Goal: Task Accomplishment & Management: Manage account settings

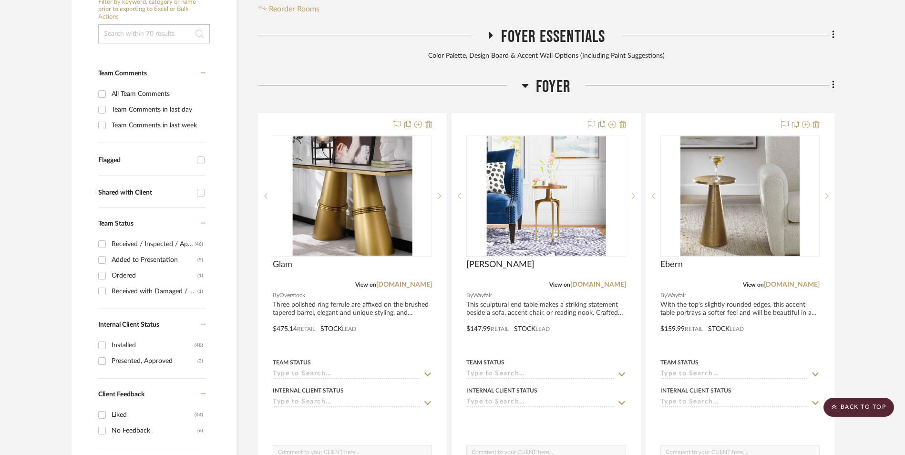
scroll to position [290, 0]
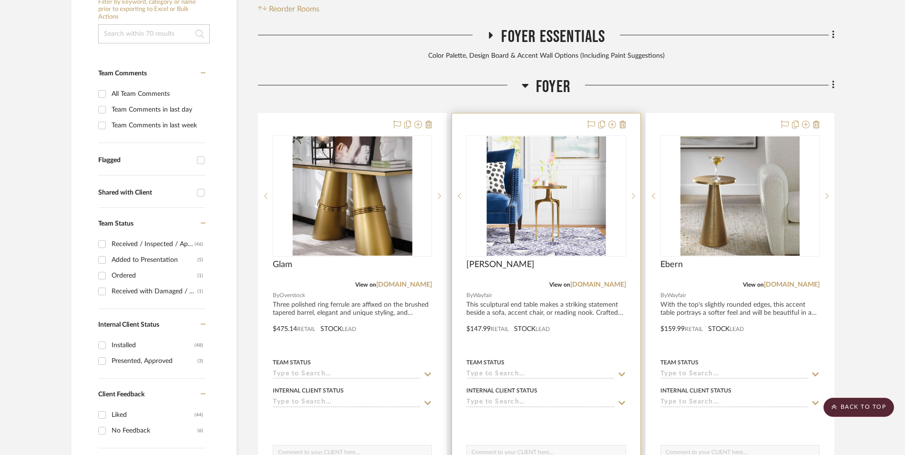
click at [403, 281] on link "[DOMAIN_NAME]" at bounding box center [404, 284] width 56 height 7
click at [621, 121] on icon at bounding box center [623, 125] width 7 height 8
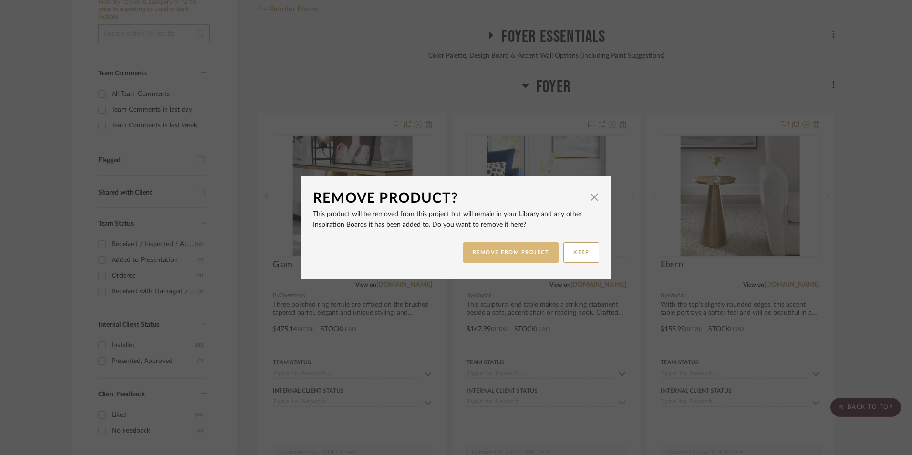
click at [514, 249] on button "REMOVE FROM PROJECT" at bounding box center [511, 252] width 96 height 21
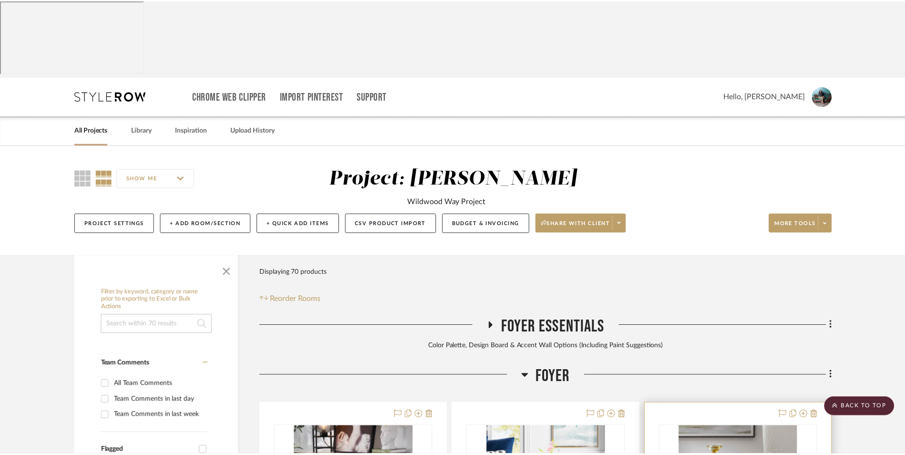
scroll to position [290, 0]
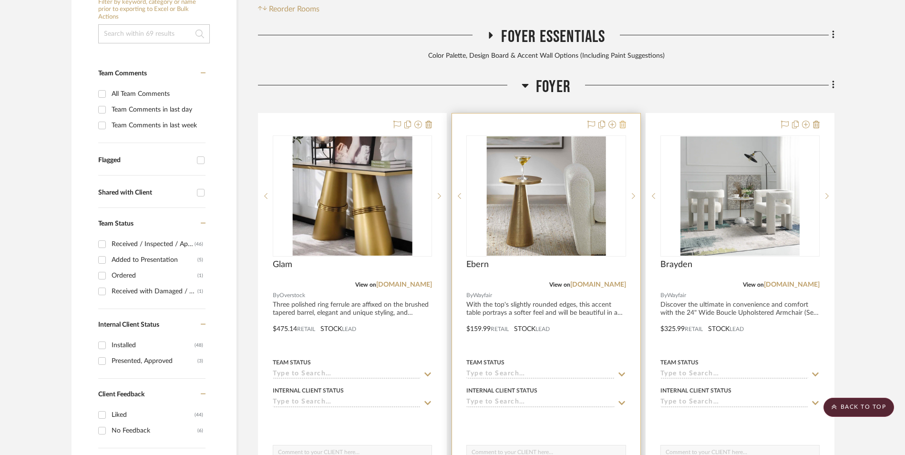
click at [620, 121] on icon at bounding box center [623, 125] width 7 height 8
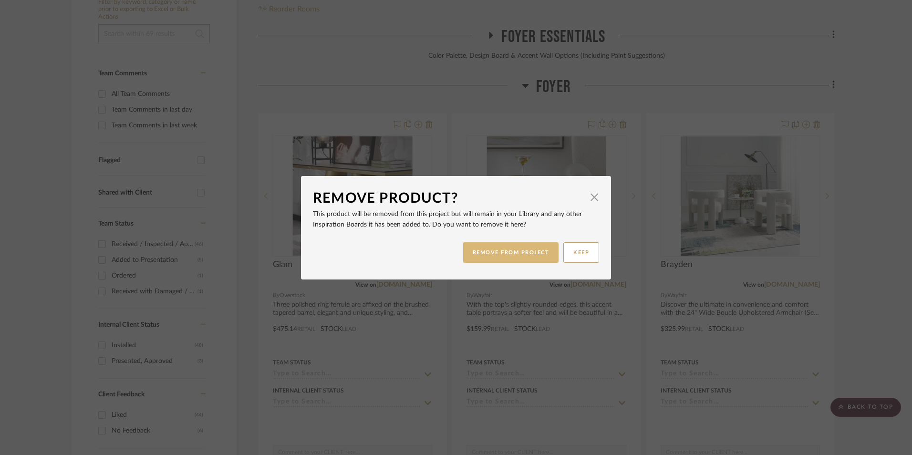
click at [536, 254] on button "REMOVE FROM PROJECT" at bounding box center [511, 252] width 96 height 21
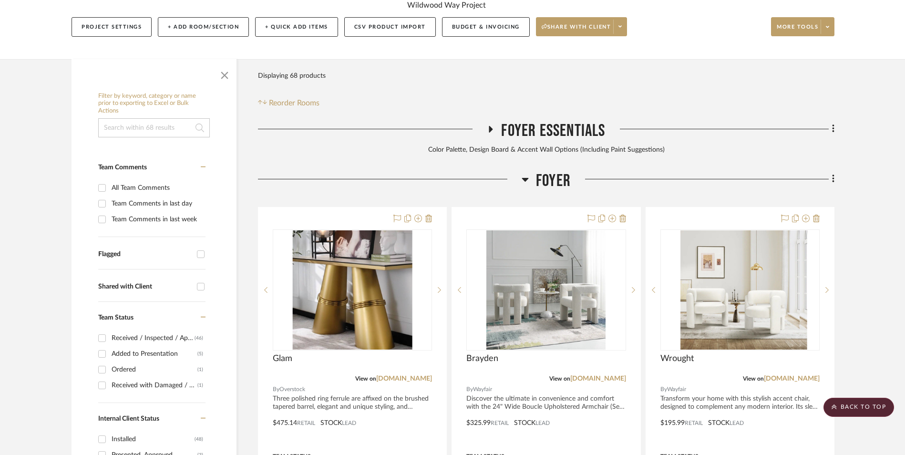
scroll to position [195, 0]
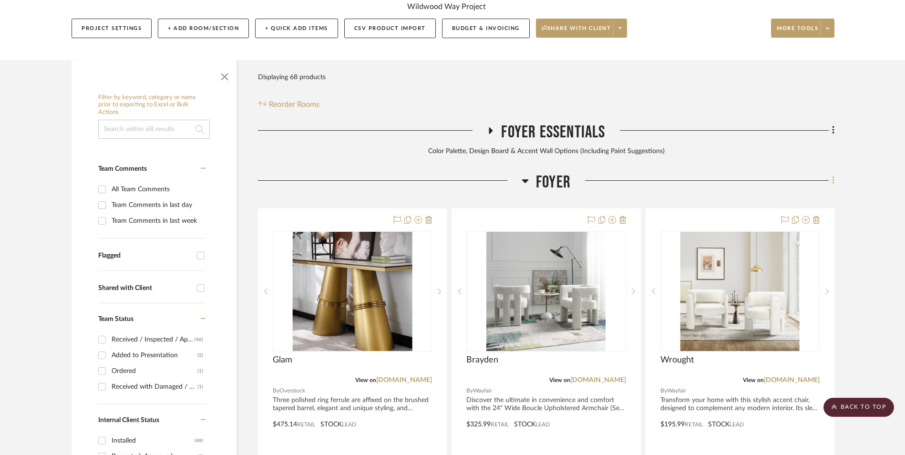
click at [833, 175] on icon at bounding box center [833, 180] width 3 height 10
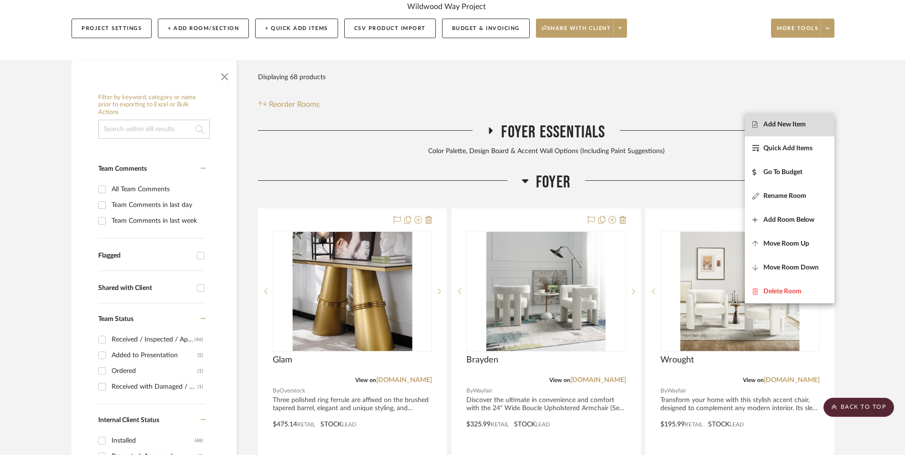
click at [797, 128] on span "Add New Item" at bounding box center [785, 124] width 42 height 8
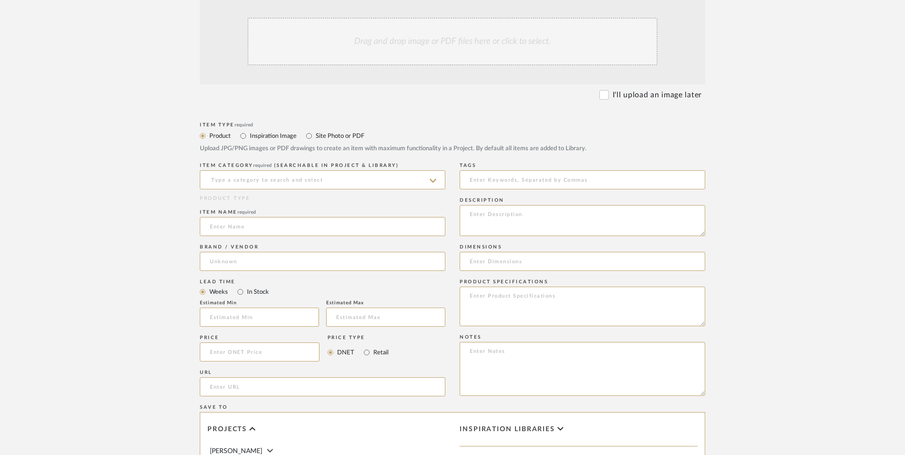
scroll to position [286, 0]
click at [294, 170] on input at bounding box center [323, 179] width 246 height 19
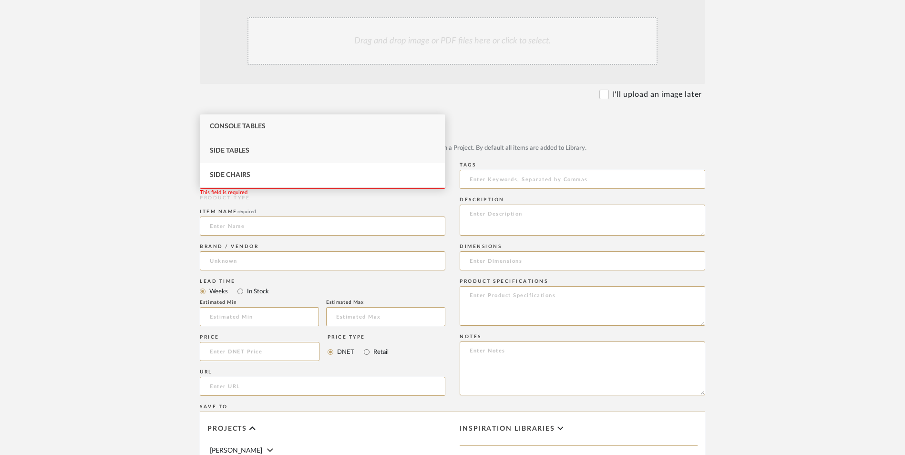
click at [279, 154] on div "Side Tables" at bounding box center [322, 151] width 245 height 24
type input "Side Tables"
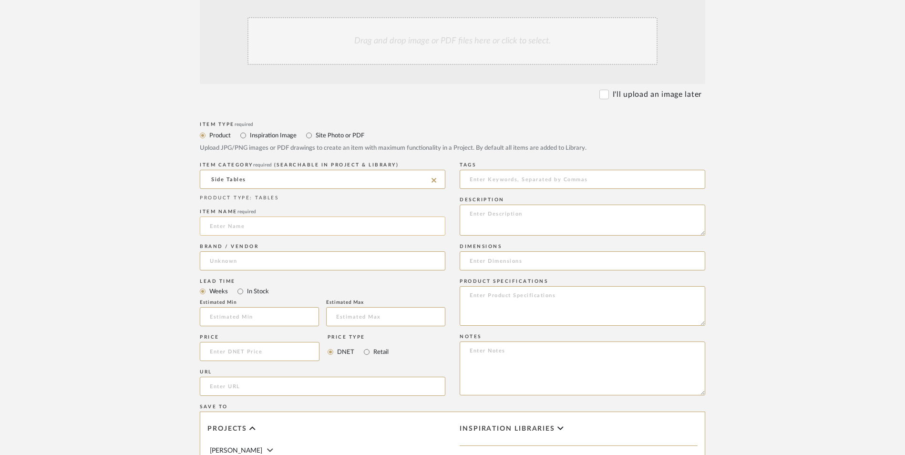
click at [234, 217] on input at bounding box center [323, 226] width 246 height 19
type input "o"
type input "Normant"
click at [248, 251] on input at bounding box center [323, 260] width 246 height 19
click at [246, 237] on mat-option "Wayfair" at bounding box center [322, 233] width 245 height 24
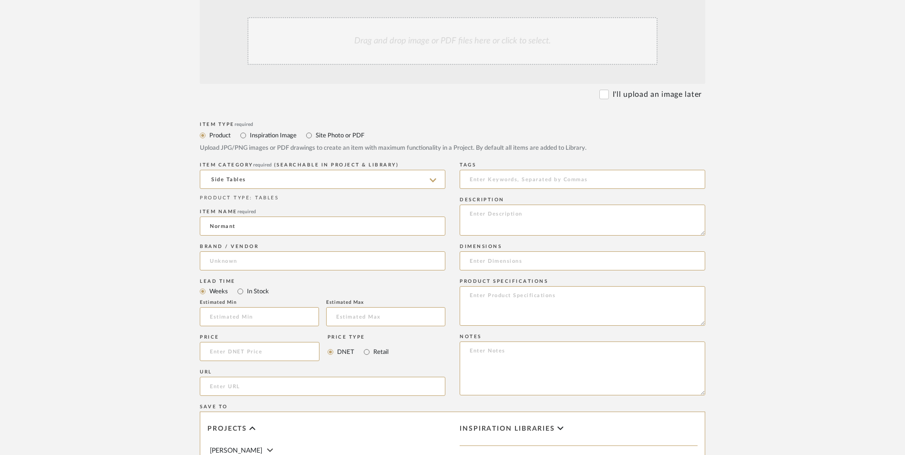
type input "Wayfair"
click at [237, 251] on input "Wayfair" at bounding box center [323, 260] width 246 height 19
click at [252, 307] on input "text" at bounding box center [259, 316] width 119 height 19
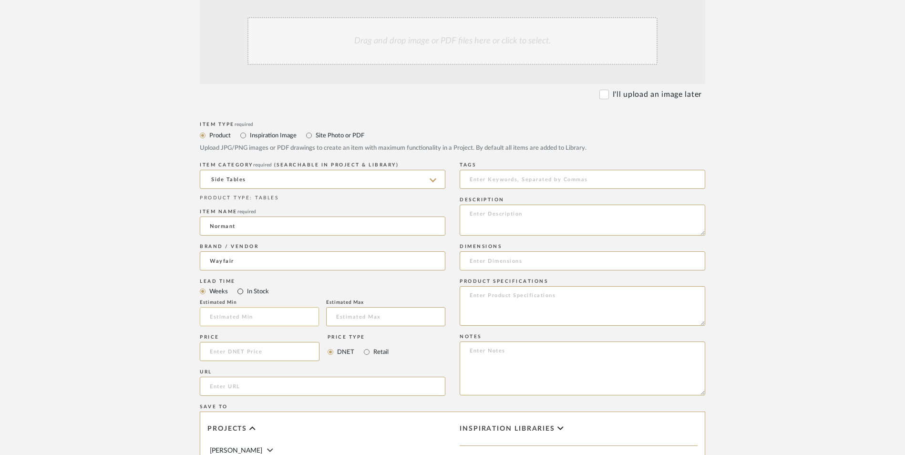
drag, startPoint x: 237, startPoint y: 215, endPoint x: 309, endPoint y: 240, distance: 75.7
click at [239, 286] on input "In Stock" at bounding box center [240, 291] width 11 height 11
radio input "true"
drag, startPoint x: 366, startPoint y: 276, endPoint x: 340, endPoint y: 278, distance: 26.3
click at [366, 346] on input "Retail" at bounding box center [366, 351] width 11 height 11
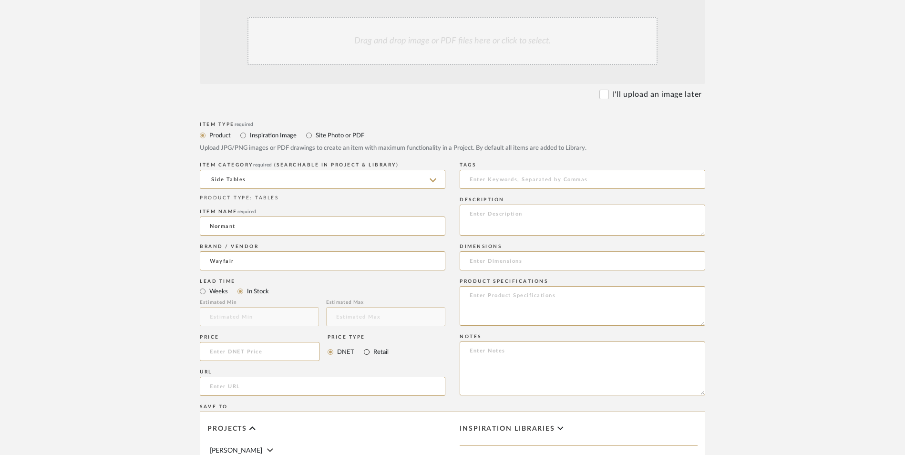
radio input "true"
click at [267, 342] on input at bounding box center [260, 351] width 120 height 19
type input "$121.99"
click at [167, 290] on form "Bulk upload images - create multiple items Import from Pinterest - create items…" at bounding box center [453, 331] width 608 height 692
click at [229, 377] on input "url" at bounding box center [323, 386] width 246 height 19
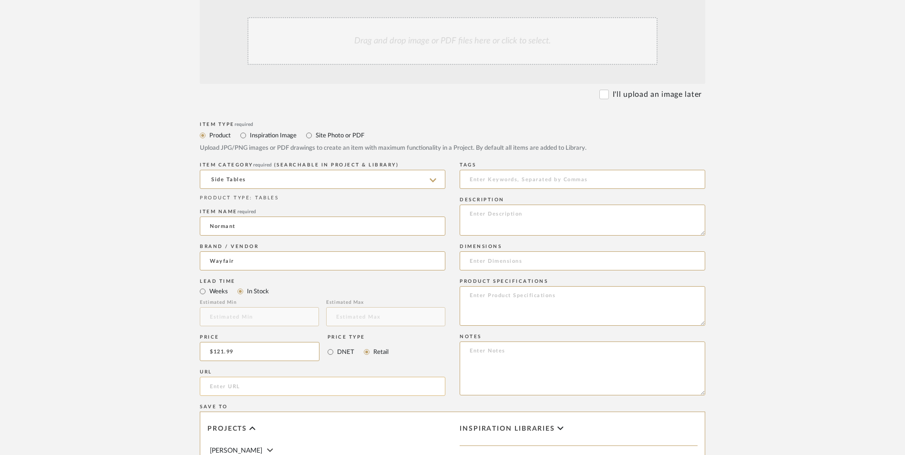
paste input "[URL][DOMAIN_NAME]"
type input "[URL][DOMAIN_NAME]"
drag, startPoint x: 115, startPoint y: 247, endPoint x: 153, endPoint y: 261, distance: 40.0
click at [115, 247] on upload-items "Create new item in [PERSON_NAME] Upload photos, documents or PDFs, or select be…" at bounding box center [452, 279] width 905 height 841
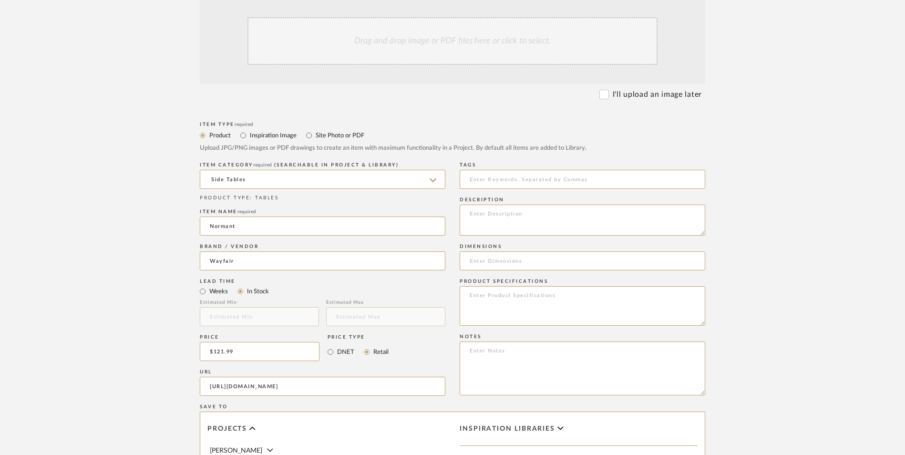
scroll to position [0, 0]
click at [513, 342] on textarea at bounding box center [583, 369] width 246 height 54
paste textarea "Option 1: ETA: SKU: Reviews - Stars Return | Refund Policy:"
click at [497, 342] on textarea "Option 1: ETA: SKU: Reviews - Stars Return | Refund Policy: 30 Days From Delive…" at bounding box center [583, 369] width 246 height 54
click at [509, 342] on textarea "Option 2: ETA: SKU: Reviews - Stars Return | Refund Policy: 30 Days From Delive…" at bounding box center [583, 369] width 246 height 54
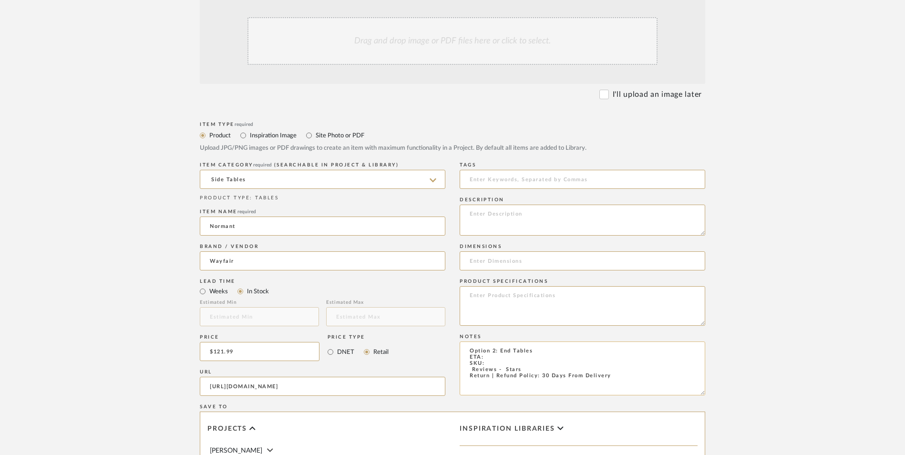
click at [493, 342] on textarea "Option 2: End Tables ETA: SKU: Reviews - Stars Return | Refund Policy: 30 Days …" at bounding box center [583, 369] width 246 height 54
click at [493, 342] on textarea "Option 2: End Tables ETA: [DATE] SKU: Reviews - Stars Return | Refund Policy: 3…" at bounding box center [583, 369] width 246 height 54
paste textarea "HMSV9936"
drag, startPoint x: 523, startPoint y: 295, endPoint x: 432, endPoint y: 294, distance: 91.1
click at [432, 294] on div "Item Type required Product Inspiration Image Site Photo or PDF Upload JPG/PNG i…" at bounding box center [453, 397] width 506 height 557
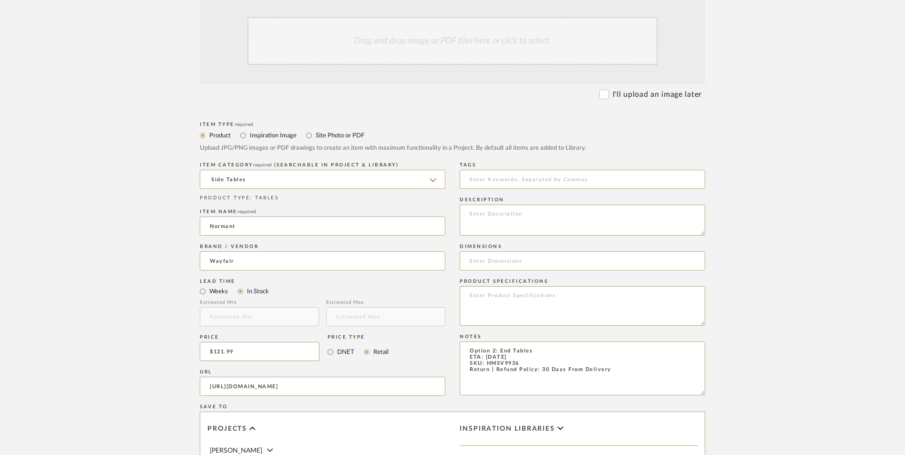
type textarea "Option 2: End Tables ETA: [DATE] SKU: HMSV9936 Return | Refund Policy: 30 Days …"
click at [515, 205] on textarea at bounding box center [583, 220] width 246 height 31
paste textarea "Optimize your space and add some charm to your room with the 24-inch gold and w…"
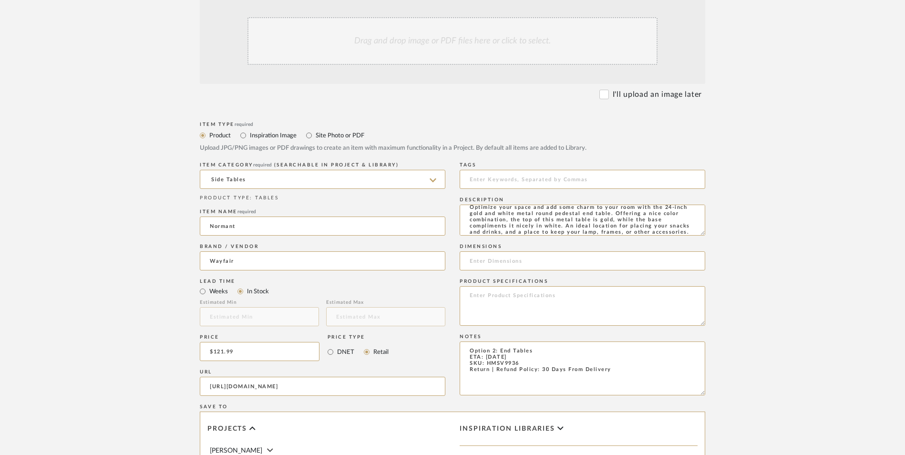
scroll to position [191, 0]
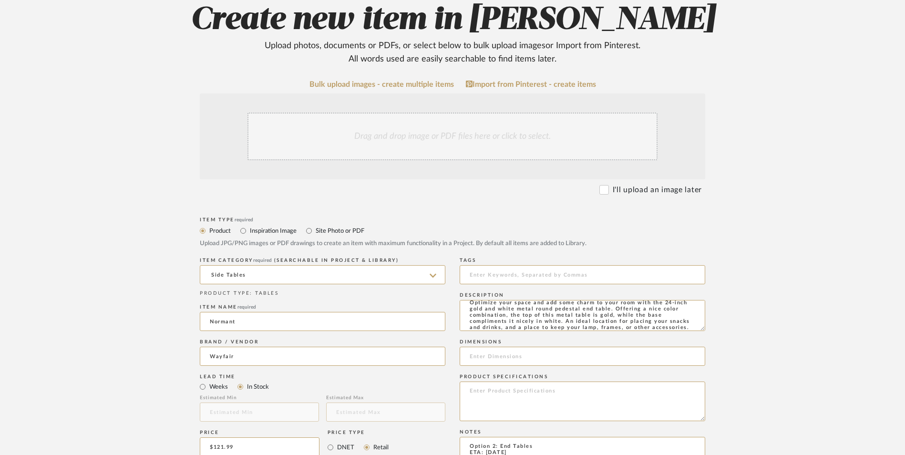
type textarea "Optimize your space and add some charm to your room with the 24-inch gold and w…"
click at [420, 113] on div "Drag and drop image or PDF files here or click to select." at bounding box center [453, 137] width 410 height 48
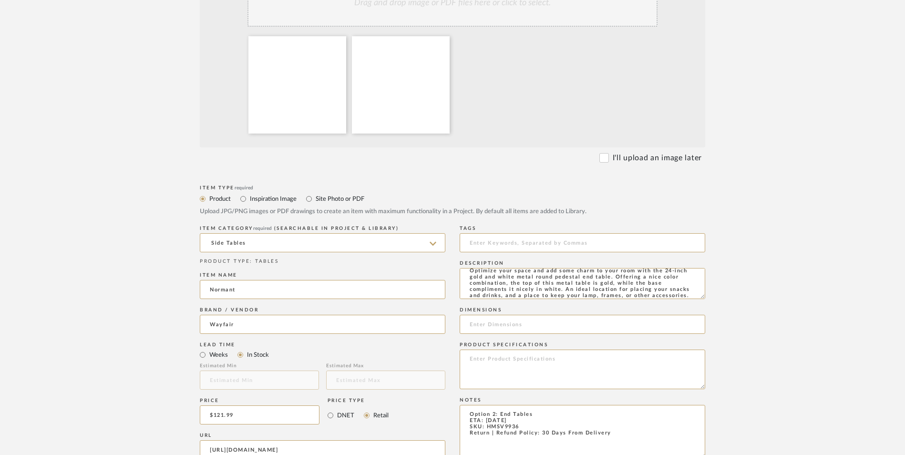
scroll to position [334, 0]
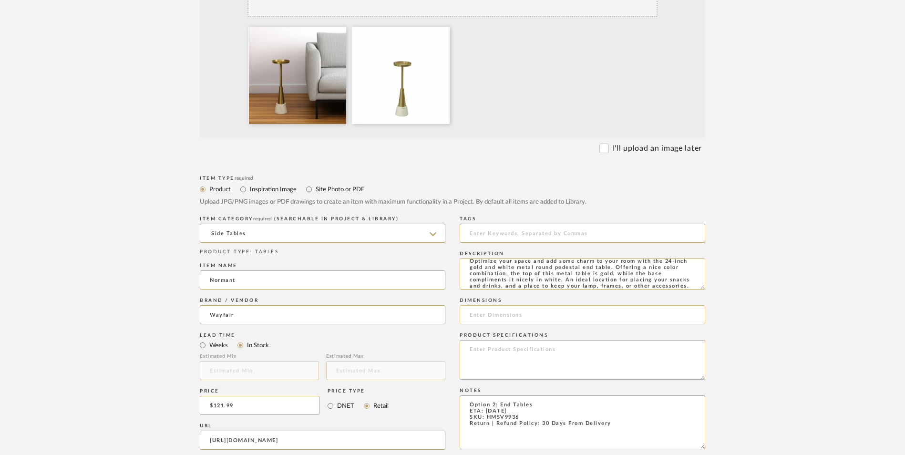
click at [503, 305] on input at bounding box center [583, 314] width 246 height 19
type input "24" H x 8" W x 8" D"
click at [525, 340] on textarea at bounding box center [583, 360] width 246 height 40
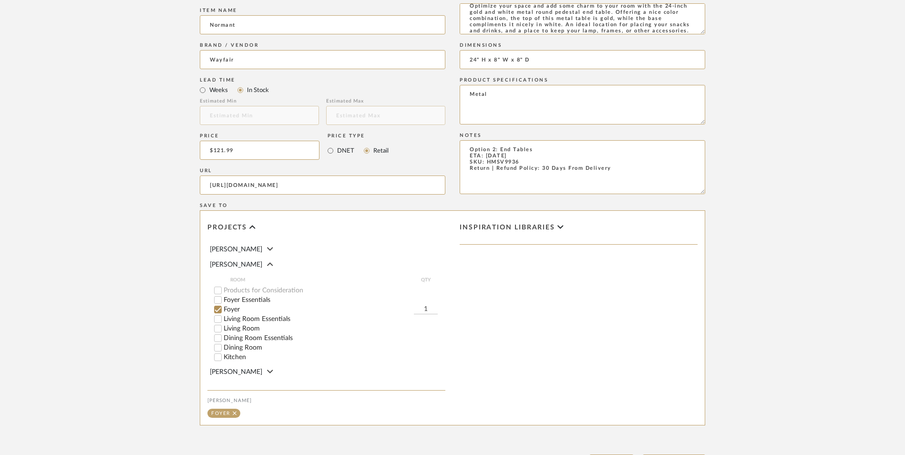
scroll to position [600, 0]
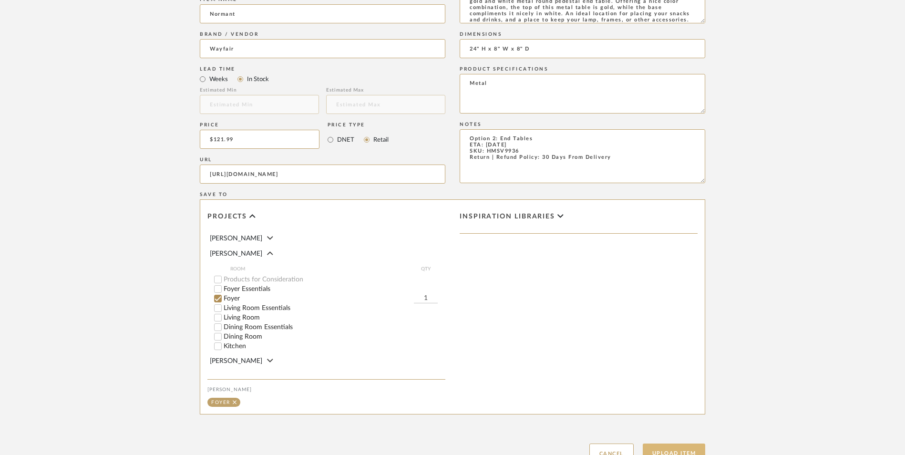
type textarea "Metal"
click at [678, 444] on button "Upload Item" at bounding box center [674, 454] width 63 height 20
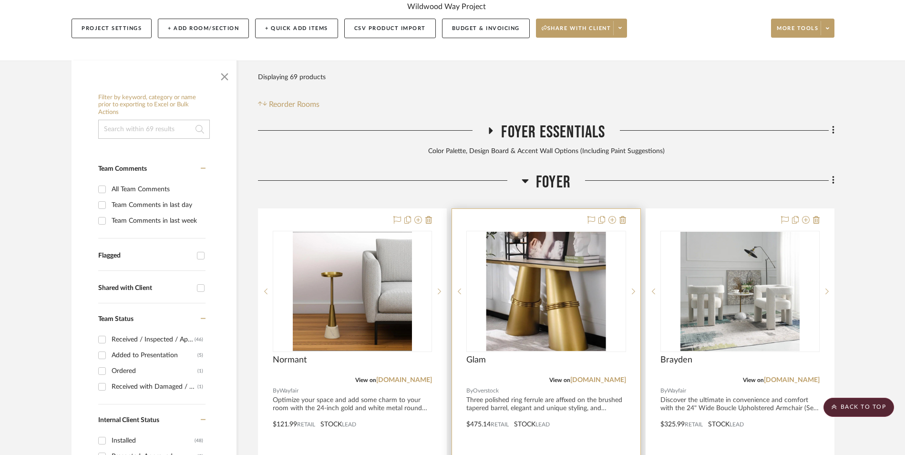
scroll to position [243, 0]
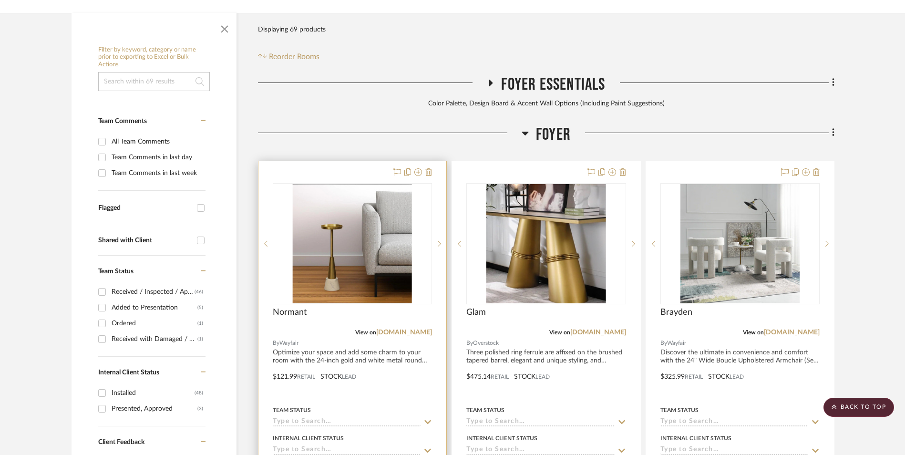
click at [0, 0] on img at bounding box center [0, 0] width 0 height 0
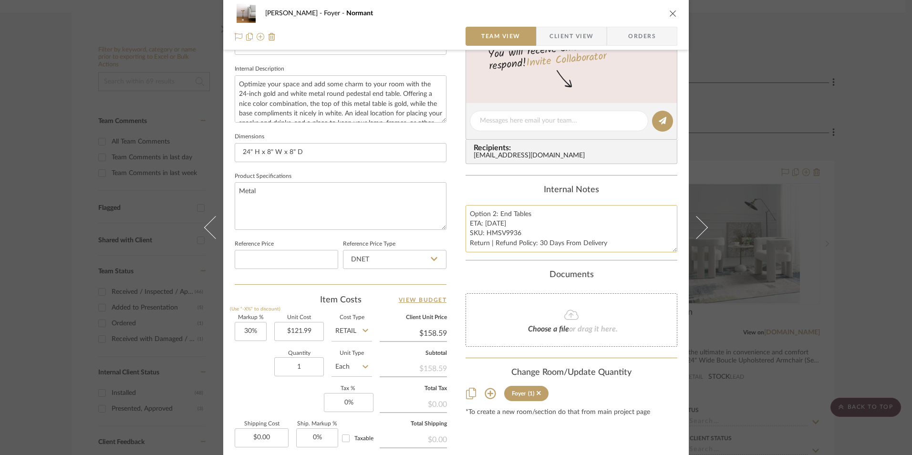
scroll to position [334, 0]
click at [505, 231] on textarea "Option 2: End Tables ETA: [DATE] SKU: HMSV9936 Return | Refund Policy: 30 Days …" at bounding box center [572, 228] width 212 height 47
drag, startPoint x: 517, startPoint y: 235, endPoint x: 485, endPoint y: 234, distance: 32.0
click at [485, 234] on textarea "Option 2: End Tables ETA: [DATE] SKU: HMSV9936 Return | Refund Policy: 30 Days …" at bounding box center [572, 228] width 212 height 47
click at [364, 261] on input "DNET" at bounding box center [395, 258] width 104 height 19
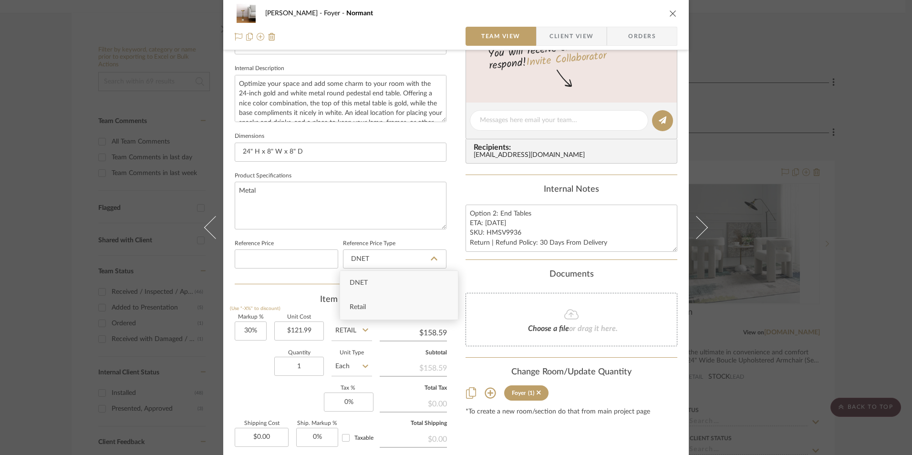
click at [378, 311] on div "Retail" at bounding box center [399, 307] width 118 height 24
type input "Retail"
type input "30"
click at [244, 333] on input "30" at bounding box center [251, 330] width 32 height 19
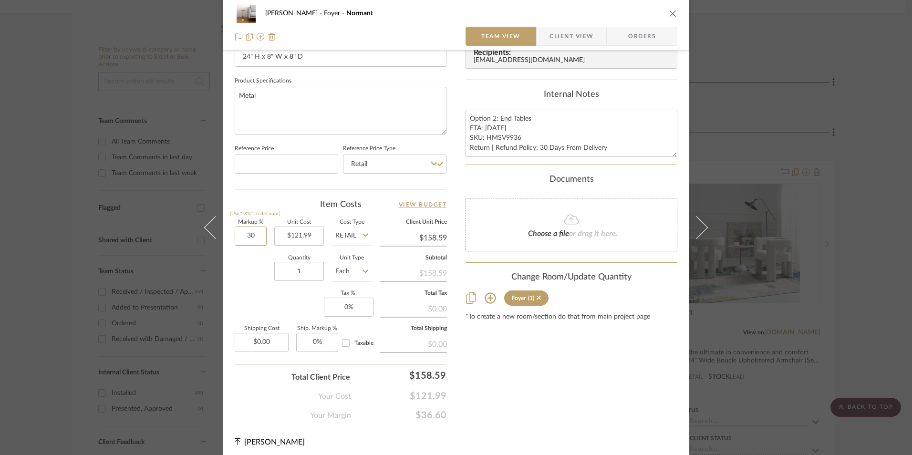
scroll to position [429, 0]
type input "0"
click at [345, 304] on input "0" at bounding box center [349, 306] width 50 height 19
type input "0%"
type input "$121.99"
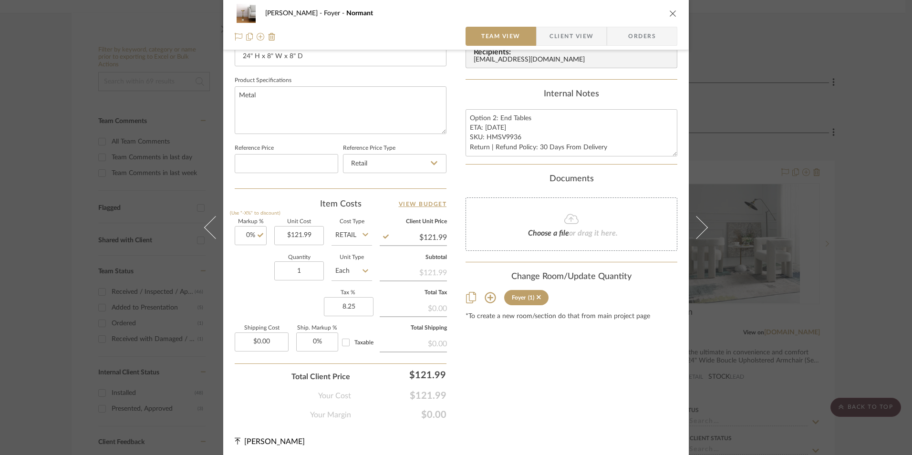
type input "8.25%"
click at [565, 361] on div "Content here copies to Client View - confirm visibility there. Show in Client D…" at bounding box center [572, 28] width 212 height 785
click at [644, 38] on span "Orders" at bounding box center [642, 36] width 49 height 19
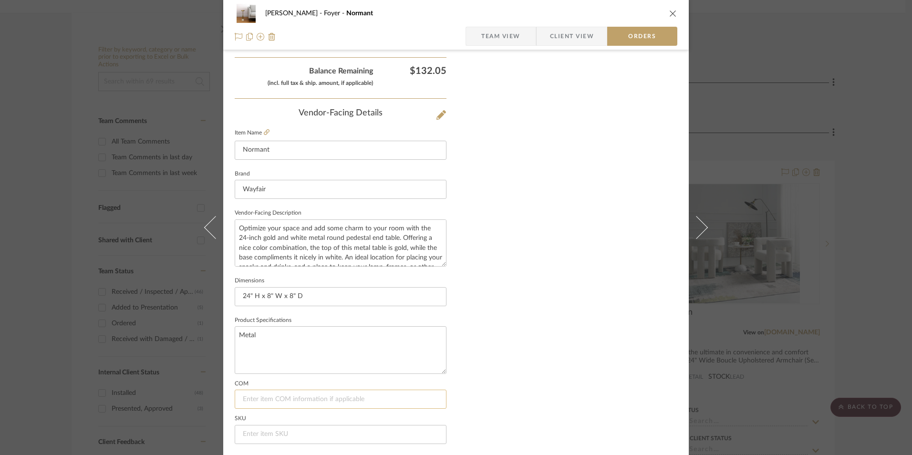
scroll to position [559, 0]
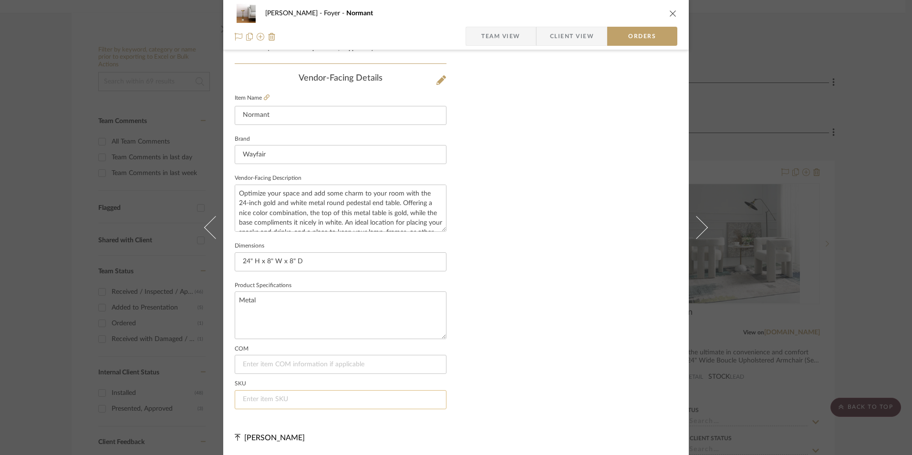
click at [274, 405] on input at bounding box center [341, 399] width 212 height 19
paste input "HMSV9936"
type input "HMSV9936"
click at [508, 30] on span "Team View" at bounding box center [500, 36] width 39 height 19
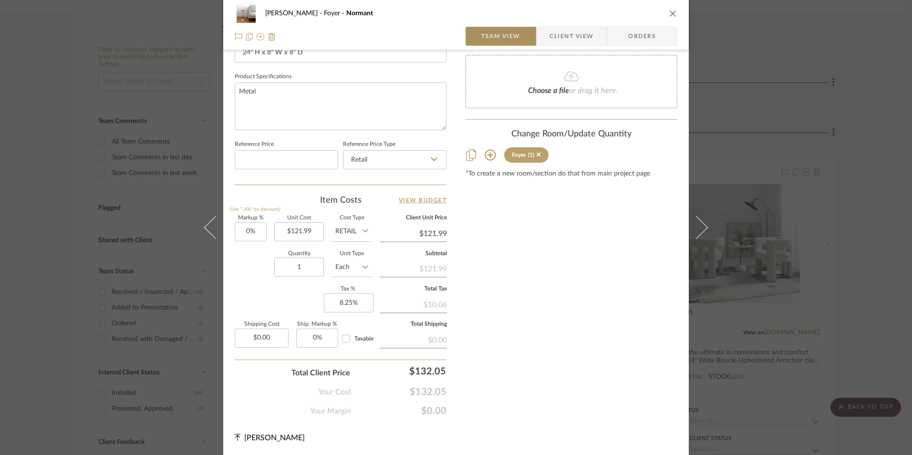
scroll to position [433, 0]
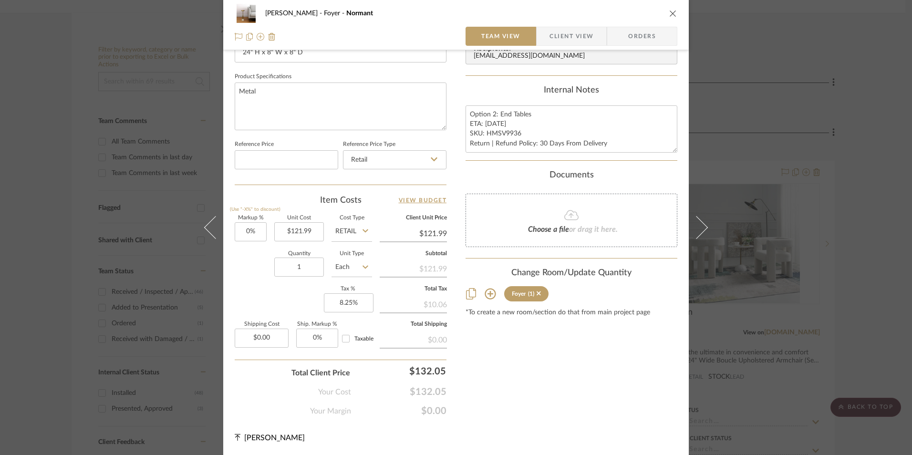
click at [669, 16] on icon "close" at bounding box center [673, 14] width 8 height 8
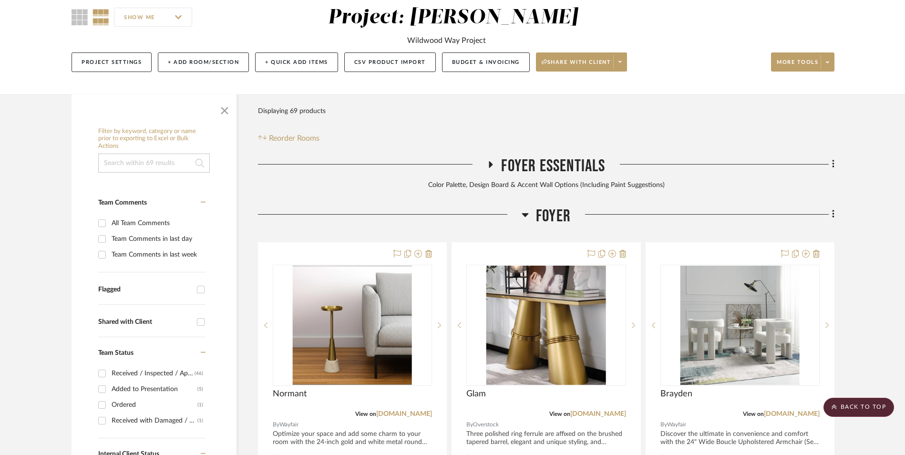
scroll to position [147, 0]
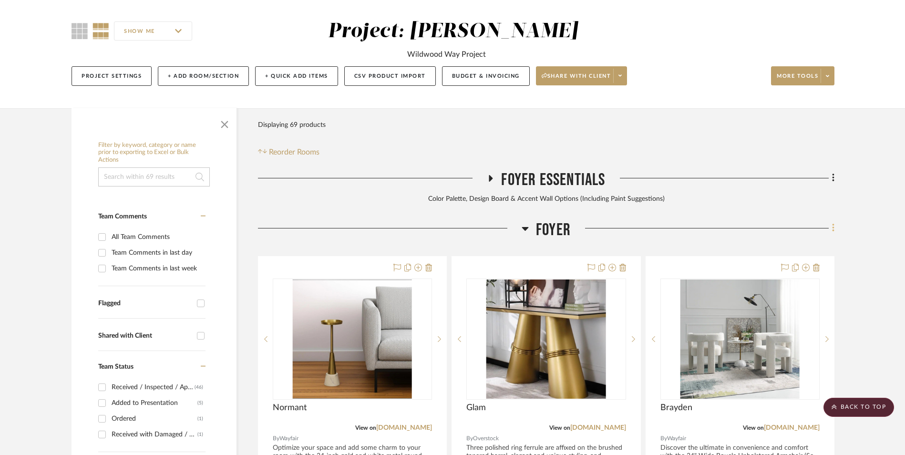
click at [831, 221] on fa-icon at bounding box center [832, 229] width 6 height 16
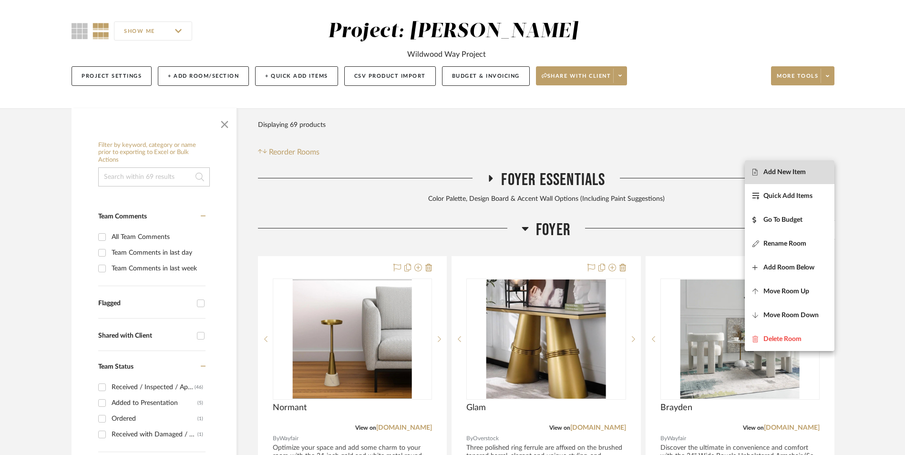
click at [793, 172] on span "Add New Item" at bounding box center [785, 172] width 42 height 8
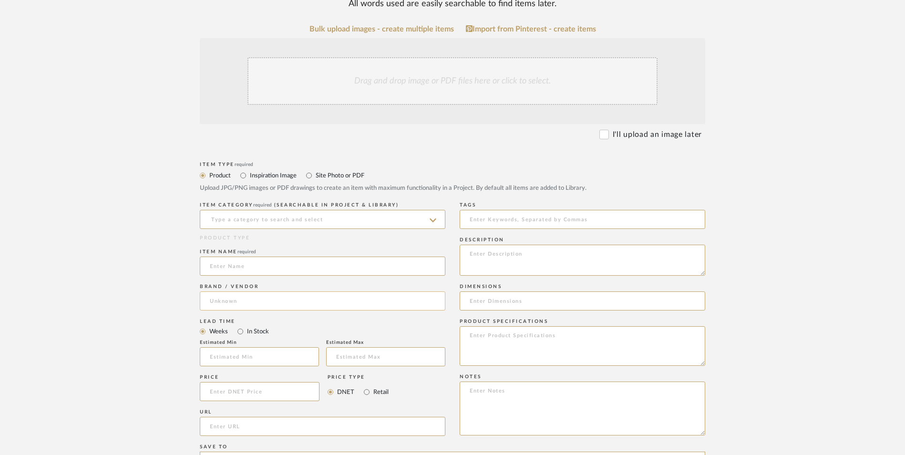
scroll to position [334, 0]
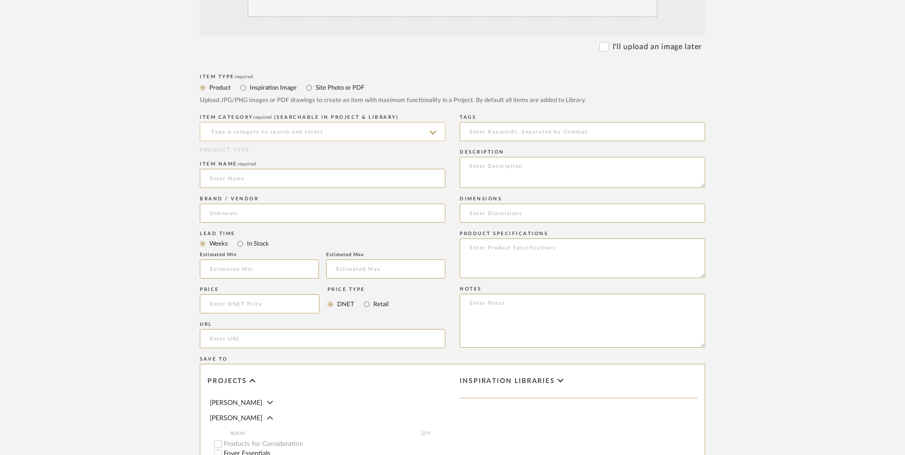
click at [286, 122] on input at bounding box center [323, 131] width 246 height 19
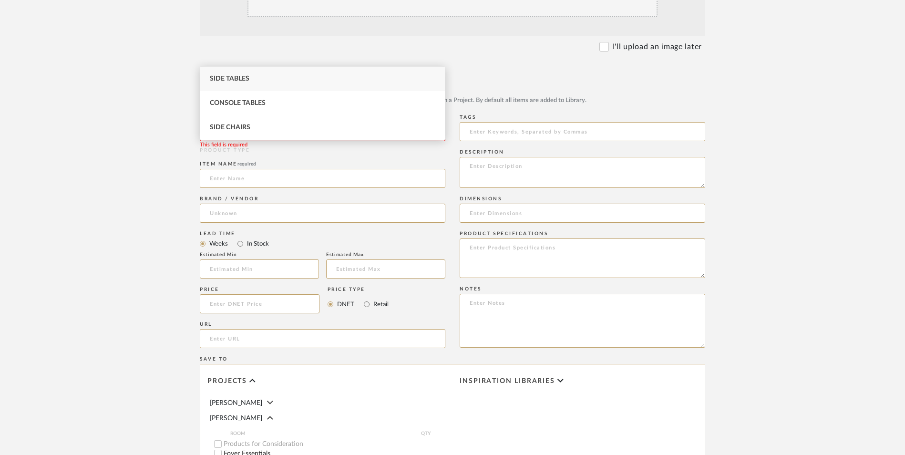
click at [274, 74] on div "Side Tables" at bounding box center [322, 79] width 245 height 24
type input "Side Tables"
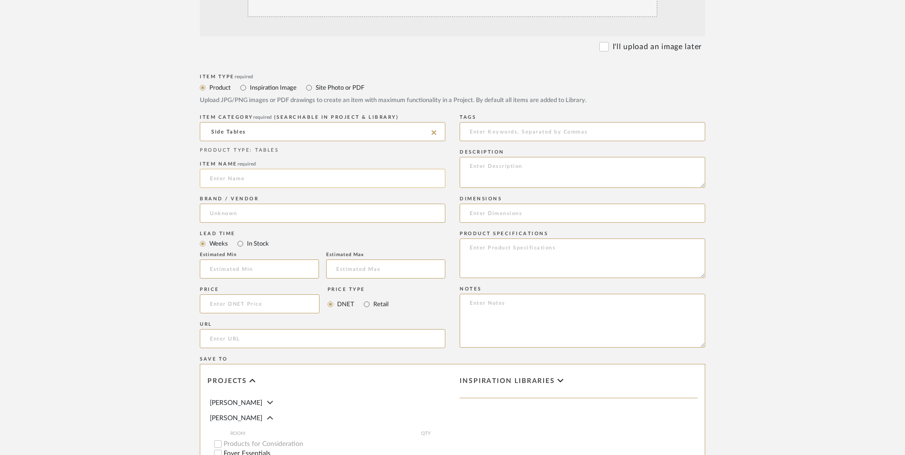
click at [253, 169] on input at bounding box center [323, 178] width 246 height 19
type input "Cemil"
click at [235, 204] on input at bounding box center [323, 213] width 246 height 19
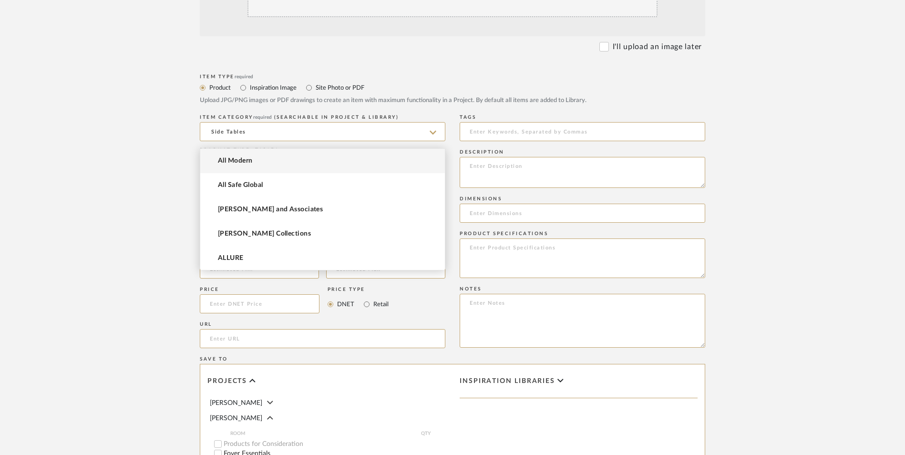
click at [238, 157] on span "All Modern" at bounding box center [235, 161] width 34 height 8
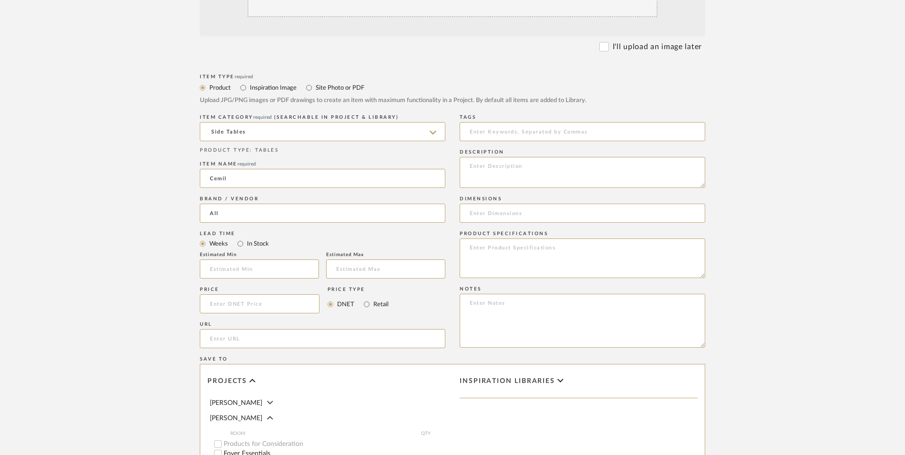
type input "All Modern"
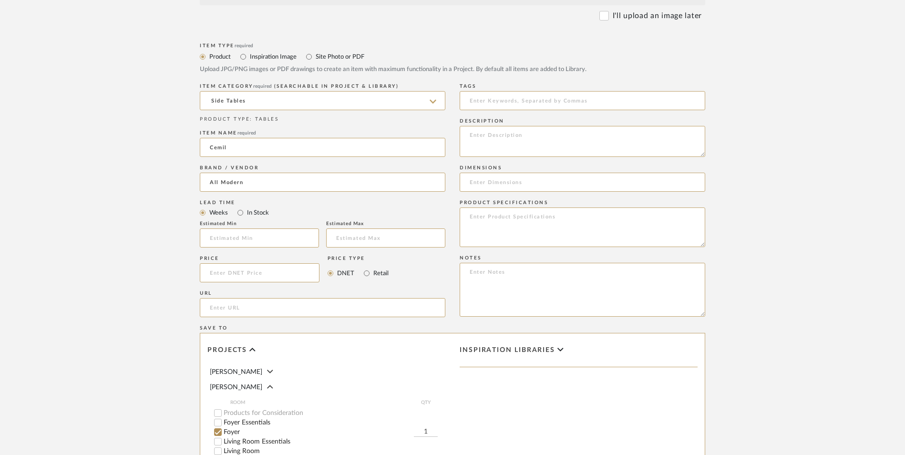
scroll to position [382, 0]
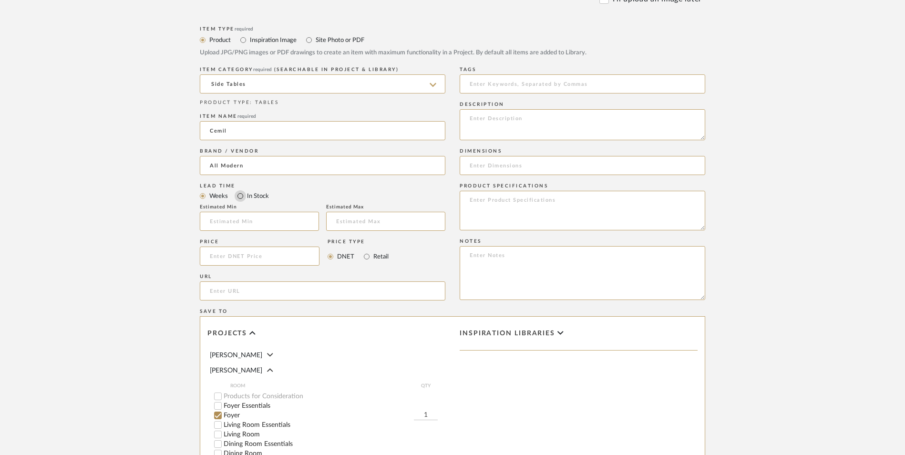
click at [241, 190] on input "In Stock" at bounding box center [240, 195] width 11 height 11
radio input "true"
click at [368, 251] on input "Retail" at bounding box center [366, 256] width 11 height 11
radio input "true"
click at [280, 247] on input at bounding box center [260, 256] width 120 height 19
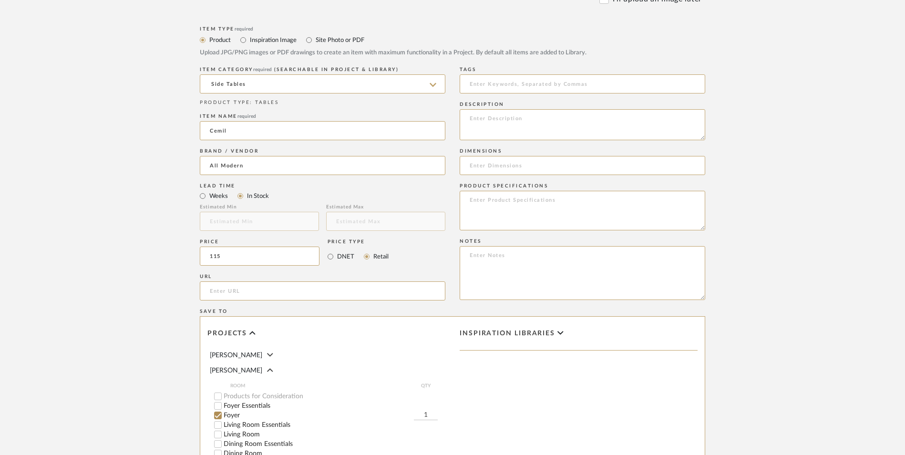
type input "$115.00"
click at [118, 211] on upload-items "Create new item in [PERSON_NAME] Upload photos, documents or PDFs, or select be…" at bounding box center [452, 184] width 905 height 841
click at [220, 281] on input "url" at bounding box center [323, 290] width 246 height 19
paste input "[URL][DOMAIN_NAME]"
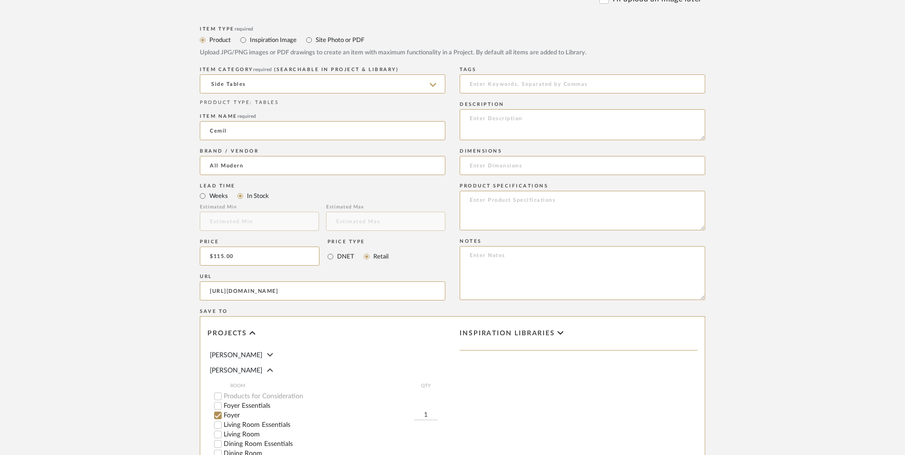
type input "[URL][DOMAIN_NAME]"
click at [566, 246] on textarea at bounding box center [583, 273] width 246 height 54
paste textarea "Option 1: ETA: SKU: Reviews - Stars Return | Refund Policy:"
click at [511, 246] on textarea "Option 1: ETA: SKU: Reviews - Stars Return | Refund Policy: 30 Days From Delive…" at bounding box center [583, 273] width 246 height 54
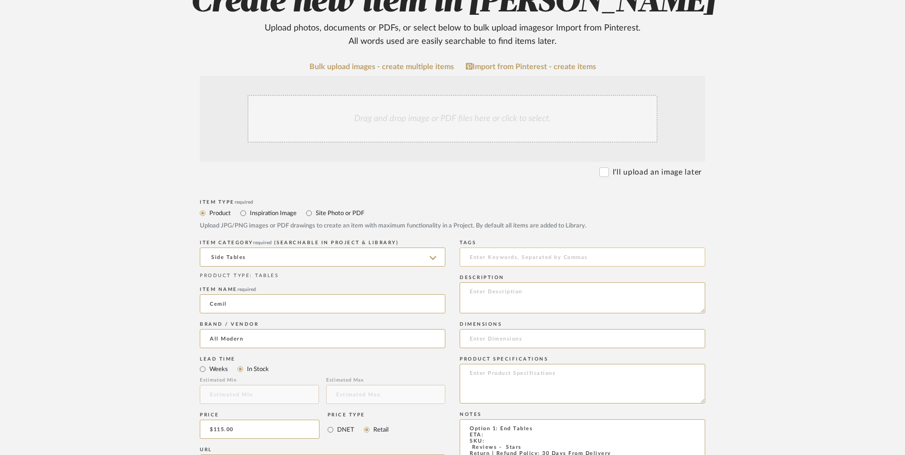
scroll to position [238, 0]
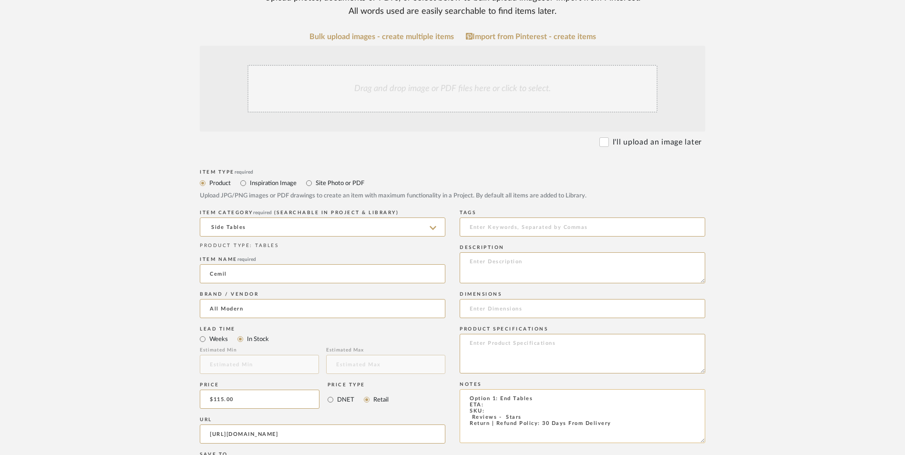
click at [491, 389] on textarea "Option 1: End Tables ETA: SKU: Reviews - Stars Return | Refund Policy: 30 Days …" at bounding box center [583, 416] width 246 height 54
click at [540, 389] on textarea "Option 1: End Tables ETA: [DATE] SKU: Reviews - Stars Return | Refund Policy: 3…" at bounding box center [583, 416] width 246 height 54
click at [502, 389] on textarea "Option 1: End Tables - Select: White | Gold ETA: [DATE] SKU: Reviews - Stars Re…" at bounding box center [583, 416] width 246 height 54
paste textarea "A110020790"
click at [463, 389] on textarea "Option 1: End Tables - Select: White | Gold ETA: [DATE] SKU: A110020790 Reviews…" at bounding box center [583, 416] width 246 height 54
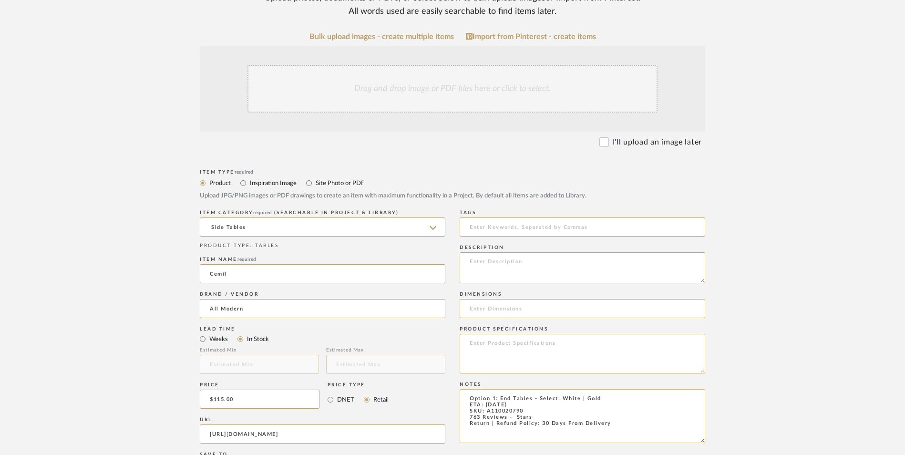
drag, startPoint x: 513, startPoint y: 338, endPoint x: 518, endPoint y: 342, distance: 6.7
type textarea "Option 1: End Tables - Select: White | Gold ETA: [DATE] SKU: A110020790 763 Rev…"
click at [484, 252] on textarea at bounding box center [583, 267] width 246 height 31
paste textarea "This side table features a striking combination of colors which create a luxuri…"
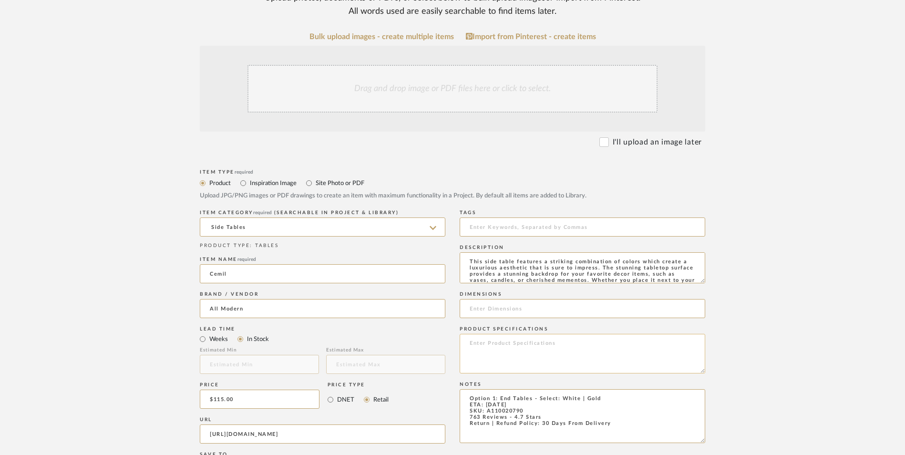
scroll to position [13, 0]
type textarea "This side table features a striking combination of colors which create a luxuri…"
click at [504, 334] on textarea at bounding box center [583, 354] width 246 height 40
type textarea "Marble | Iron"
click at [458, 65] on div "Drag and drop image or PDF files here or click to select." at bounding box center [453, 89] width 410 height 48
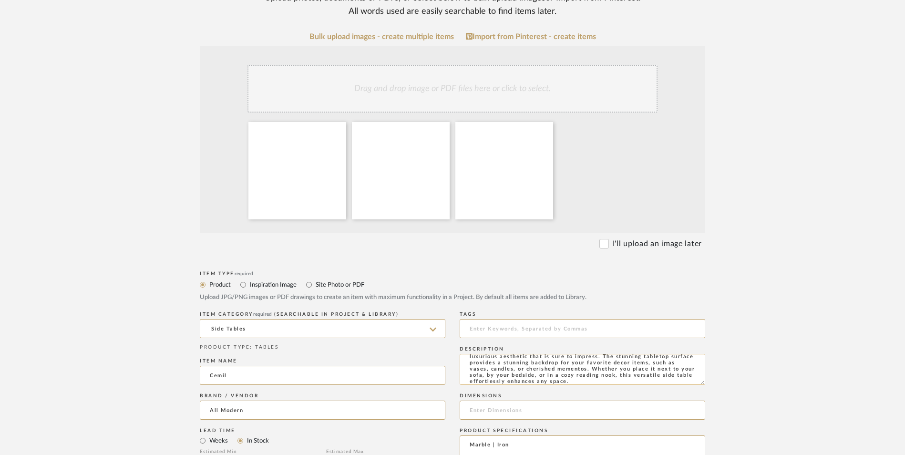
scroll to position [15, 0]
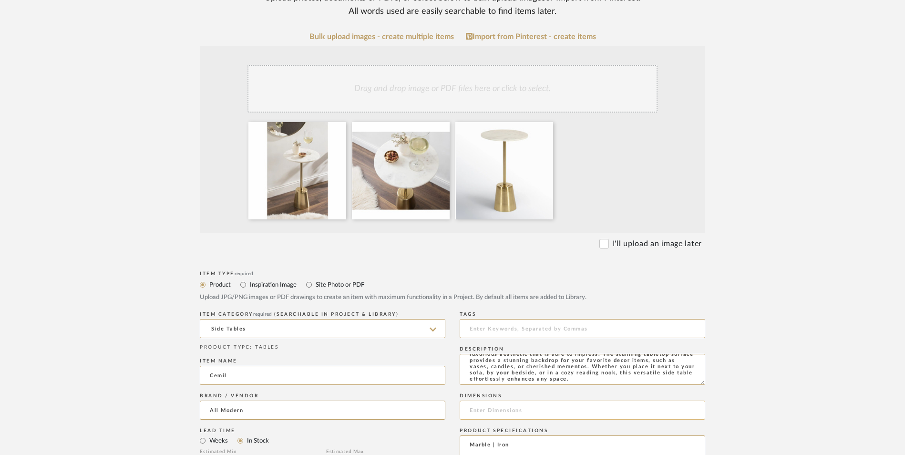
click at [524, 401] on input at bounding box center [583, 410] width 246 height 19
paste input "23.25'' H X 14'' W X 14'' D"
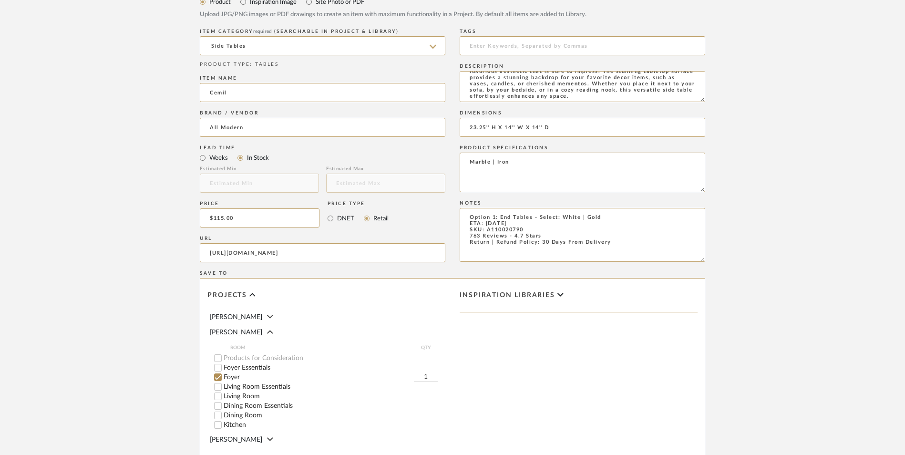
scroll to position [525, 0]
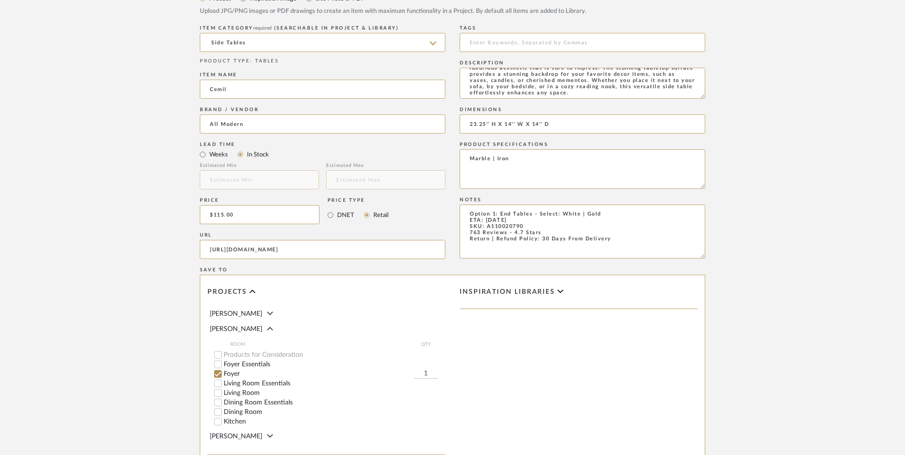
type input "23.25'' H X 14'' W X 14'' D"
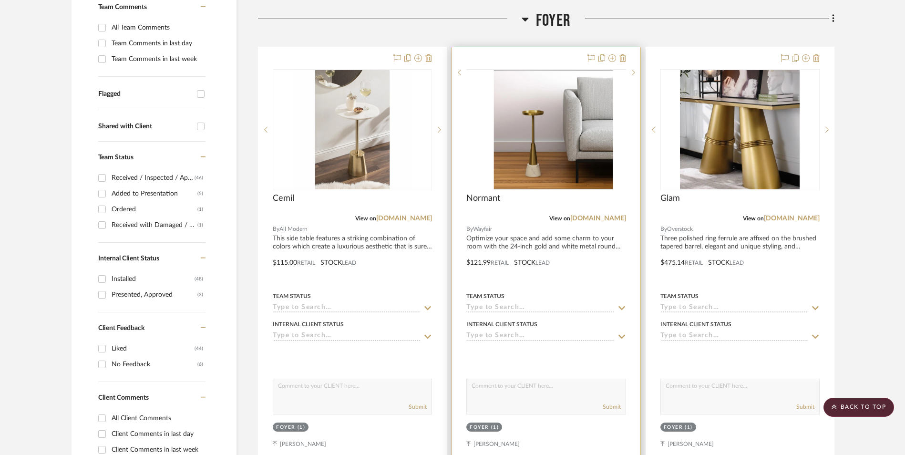
scroll to position [290, 0]
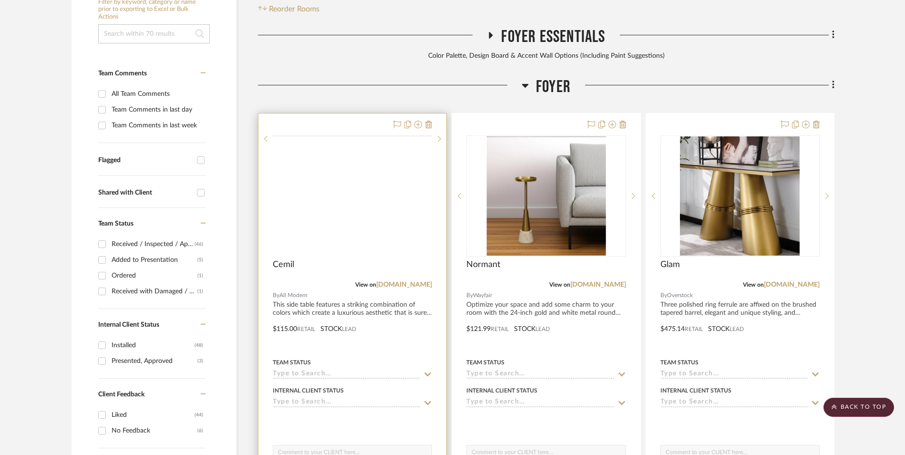
click at [0, 0] on img at bounding box center [0, 0] width 0 height 0
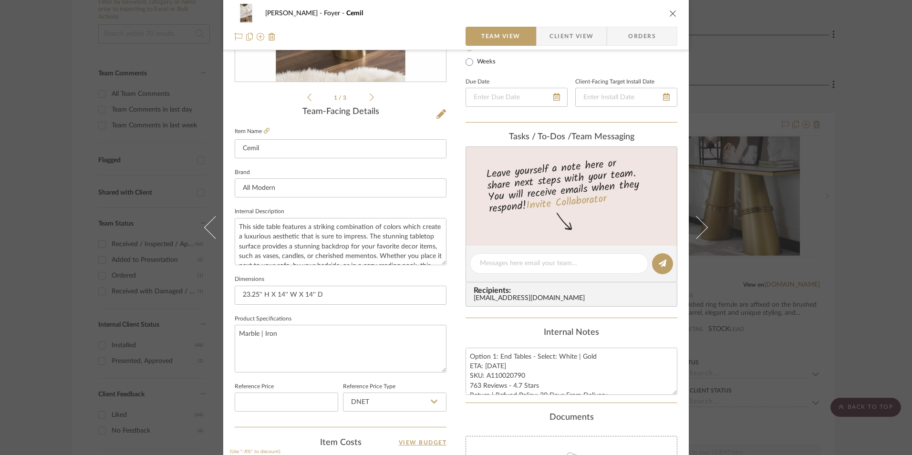
scroll to position [286, 0]
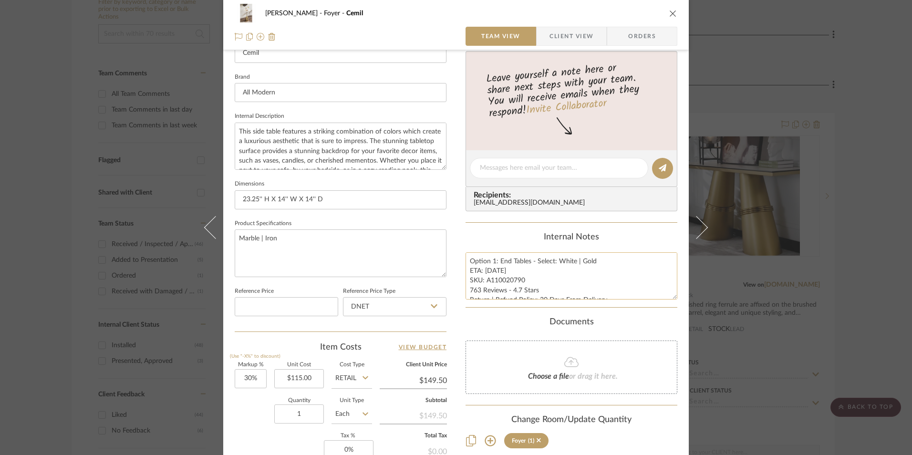
click at [516, 282] on textarea "Option 1: End Tables - Select: White | Gold ETA: [DATE] SKU: A110020790 763 Rev…" at bounding box center [572, 275] width 212 height 47
drag, startPoint x: 522, startPoint y: 280, endPoint x: 483, endPoint y: 282, distance: 38.7
click at [483, 282] on textarea "Option 1: End Tables - Select: White | Gold ETA: [DATE] SKU: A110020790 763 Rev…" at bounding box center [572, 275] width 212 height 47
click at [377, 297] on fieldset "Reference Price Type DNET" at bounding box center [395, 301] width 104 height 32
click at [376, 311] on input "DNET" at bounding box center [395, 306] width 104 height 19
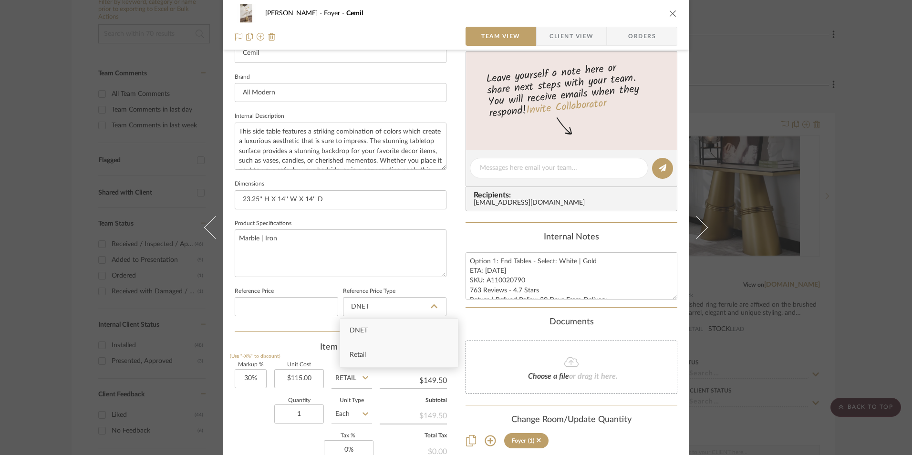
click at [367, 351] on div "Retail" at bounding box center [399, 355] width 118 height 24
type input "Retail"
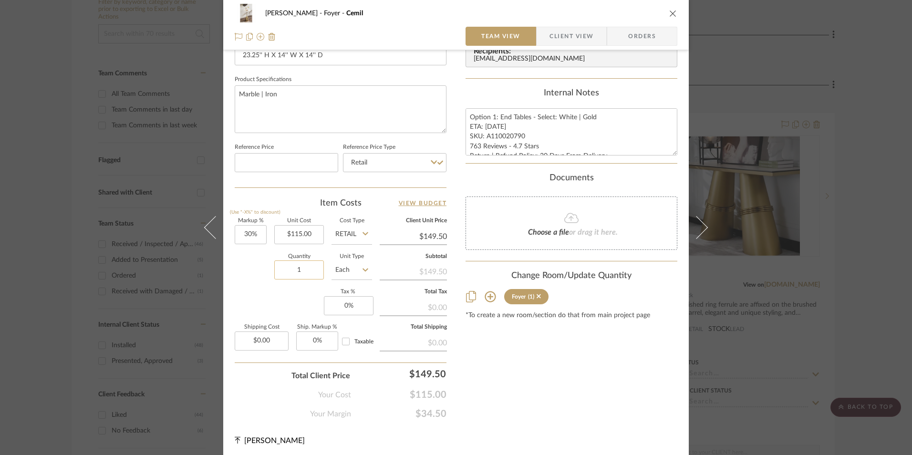
scroll to position [433, 0]
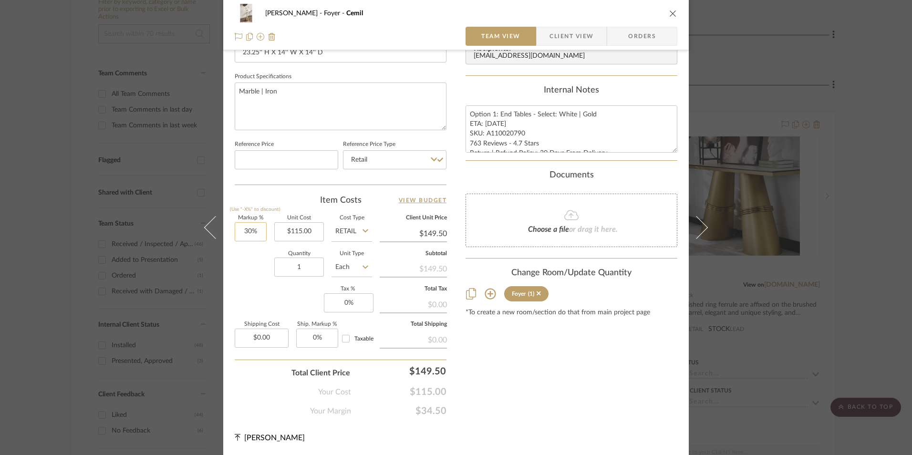
type input "30"
click at [255, 233] on input "30" at bounding box center [251, 231] width 32 height 19
drag, startPoint x: 266, startPoint y: 296, endPoint x: 345, endPoint y: 308, distance: 80.1
click at [266, 296] on div "Markup % (Use "-X%" to discount) Unit Cost $115.00 Cost Type Retail Client Unit…" at bounding box center [341, 285] width 212 height 139
type input "0%"
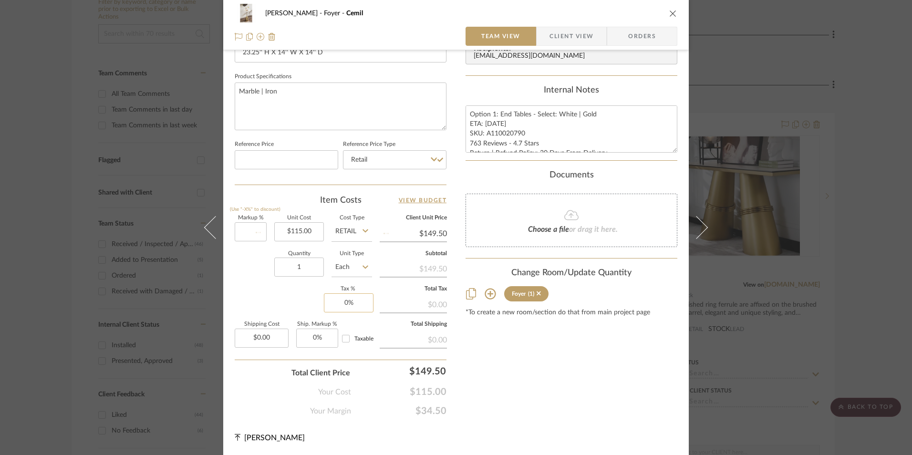
type input "$115.00"
click at [355, 307] on input "0" at bounding box center [349, 302] width 50 height 19
type input "8.25%"
click at [623, 355] on div "Content here copies to Client View - confirm visibility there. Show in Client D…" at bounding box center [572, 24] width 212 height 785
click at [624, 39] on span "Orders" at bounding box center [642, 36] width 49 height 19
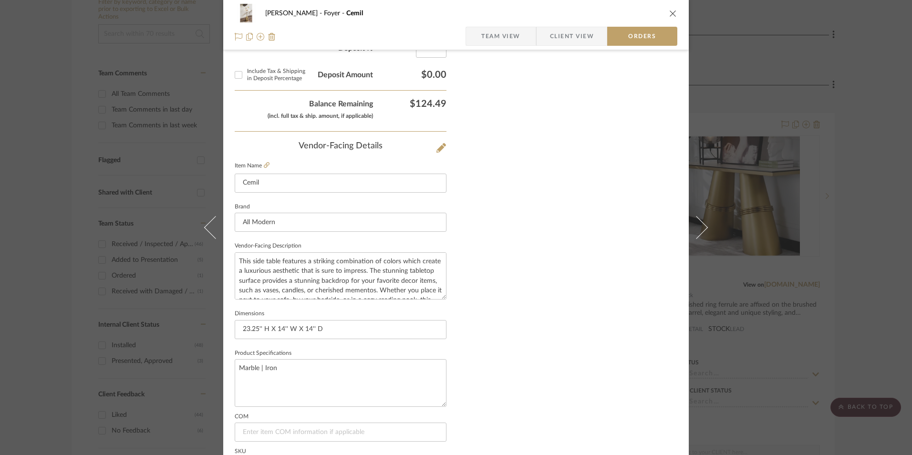
scroll to position [559, 0]
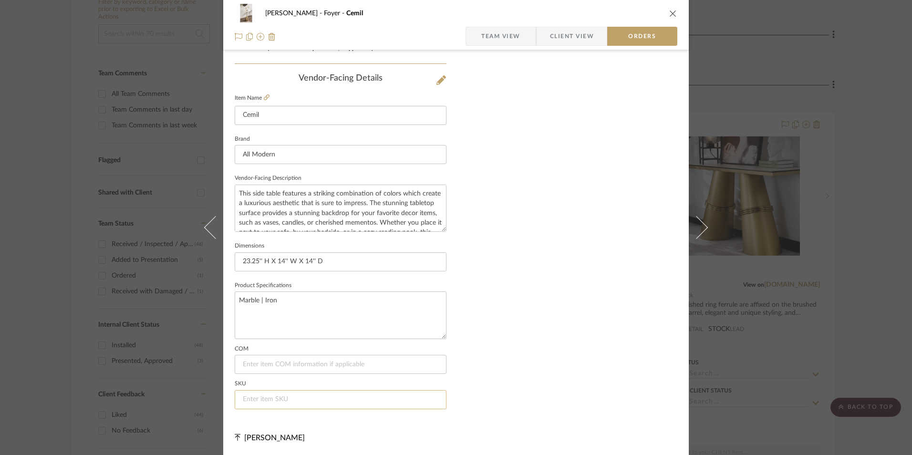
click at [291, 397] on input at bounding box center [341, 399] width 212 height 19
paste input "A110020790"
type input "A110020790"
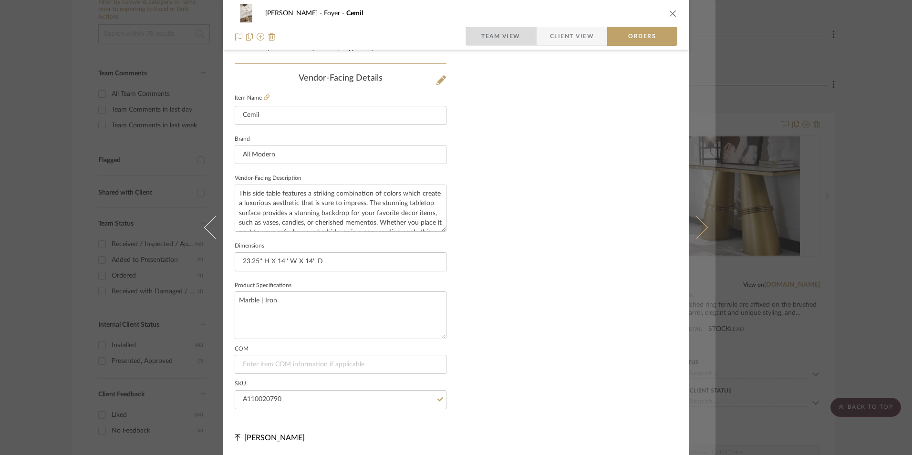
drag, startPoint x: 509, startPoint y: 35, endPoint x: 696, endPoint y: 21, distance: 187.0
click at [509, 35] on span "Team View" at bounding box center [500, 36] width 39 height 19
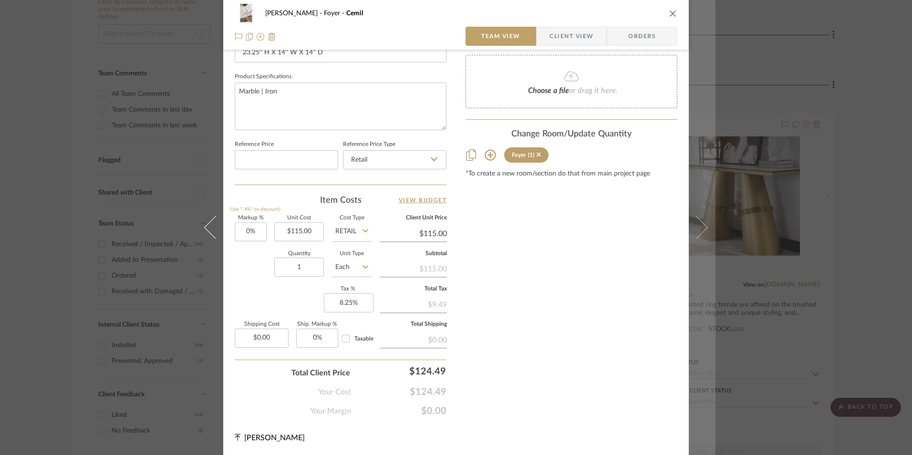
scroll to position [433, 0]
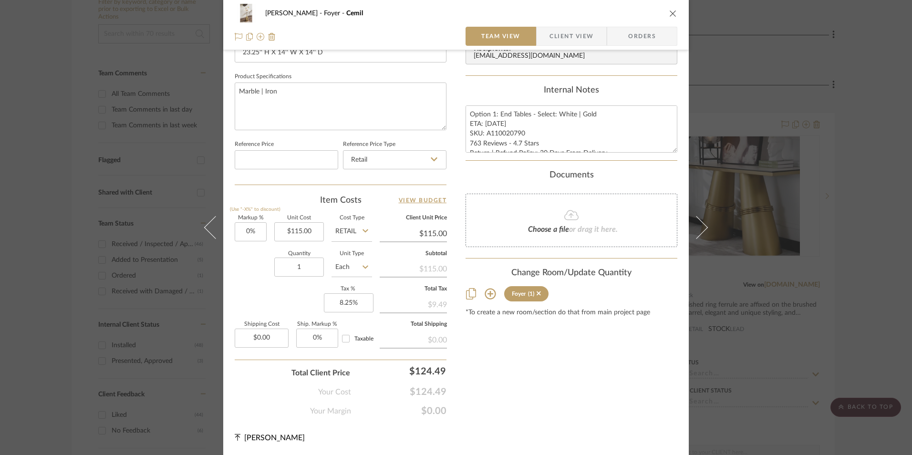
drag, startPoint x: 670, startPoint y: 13, endPoint x: 859, endPoint y: 120, distance: 217.0
click at [669, 13] on icon "close" at bounding box center [673, 14] width 8 height 8
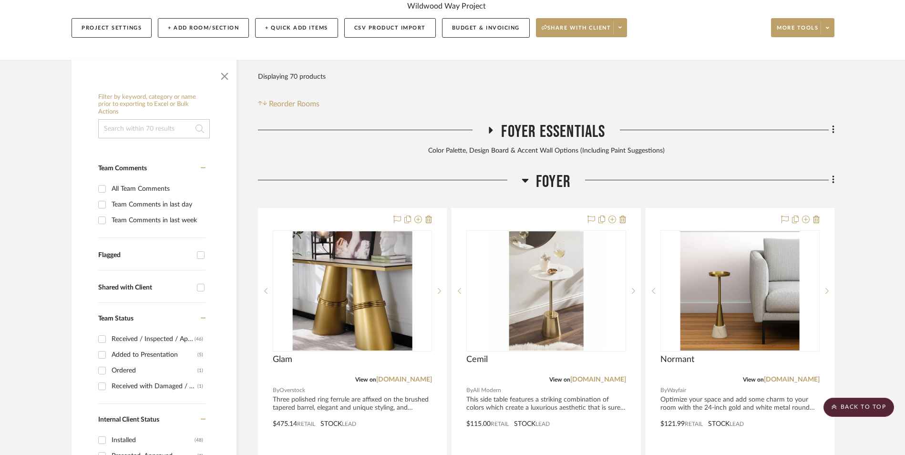
scroll to position [195, 0]
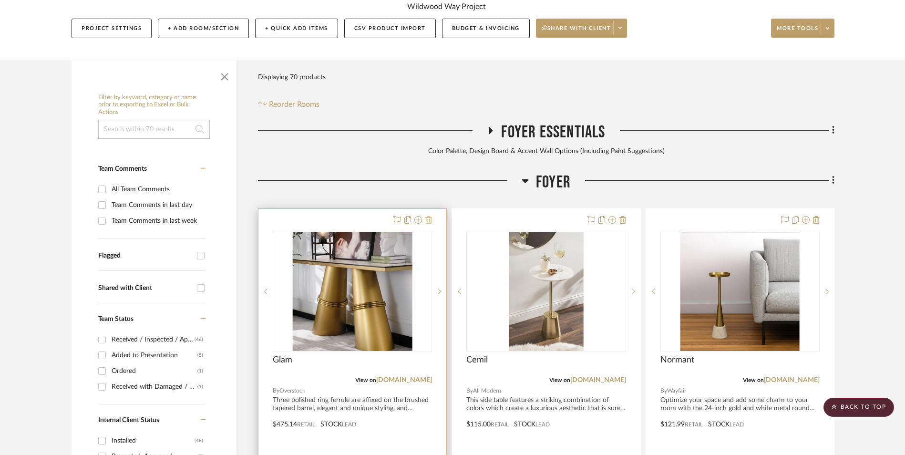
click at [429, 216] on icon at bounding box center [428, 220] width 7 height 8
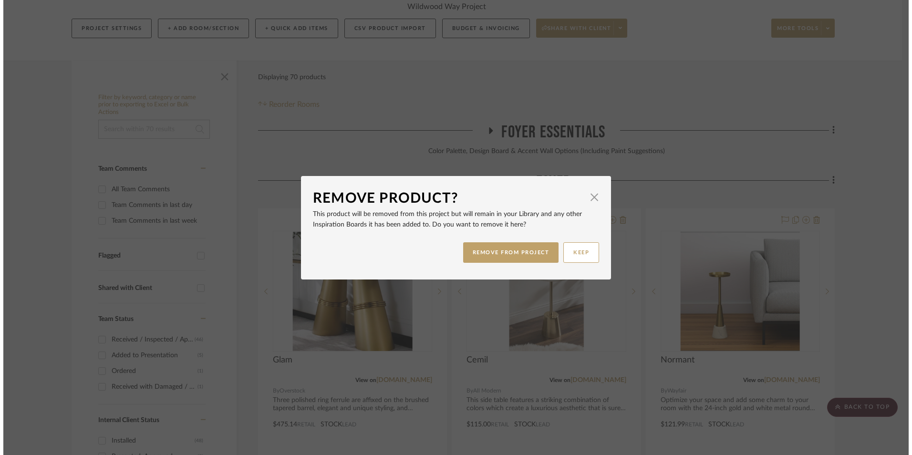
scroll to position [0, 0]
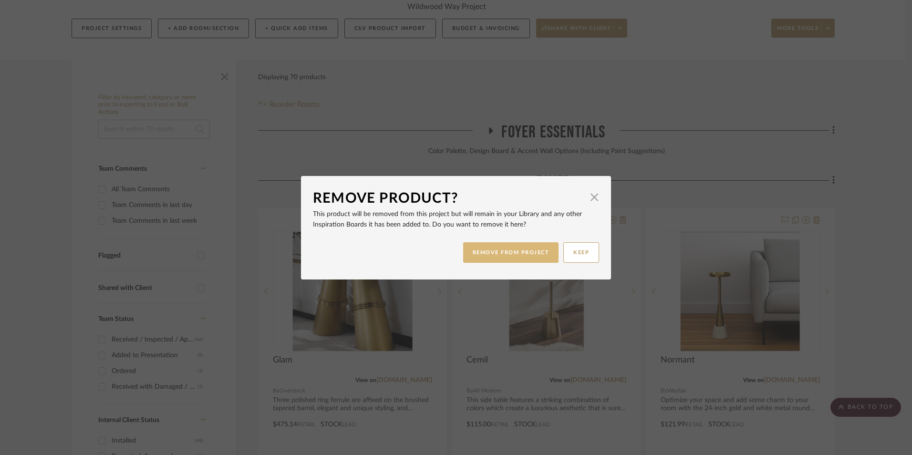
click at [500, 248] on button "REMOVE FROM PROJECT" at bounding box center [511, 252] width 96 height 21
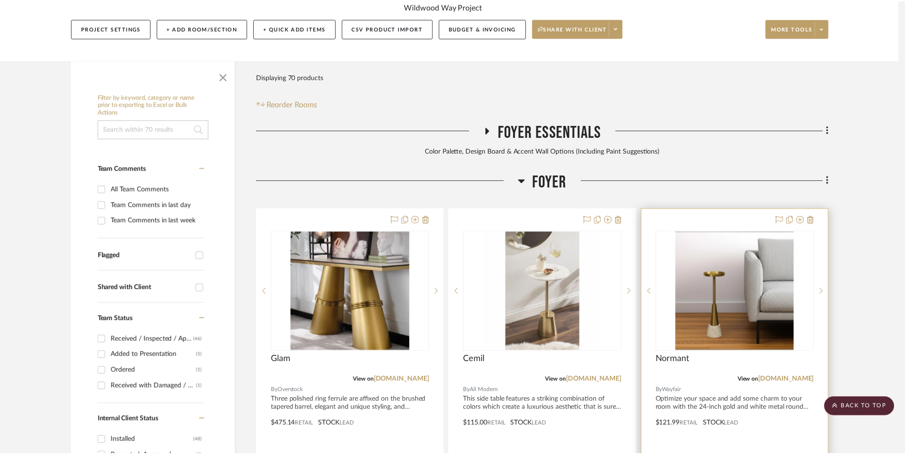
scroll to position [195, 0]
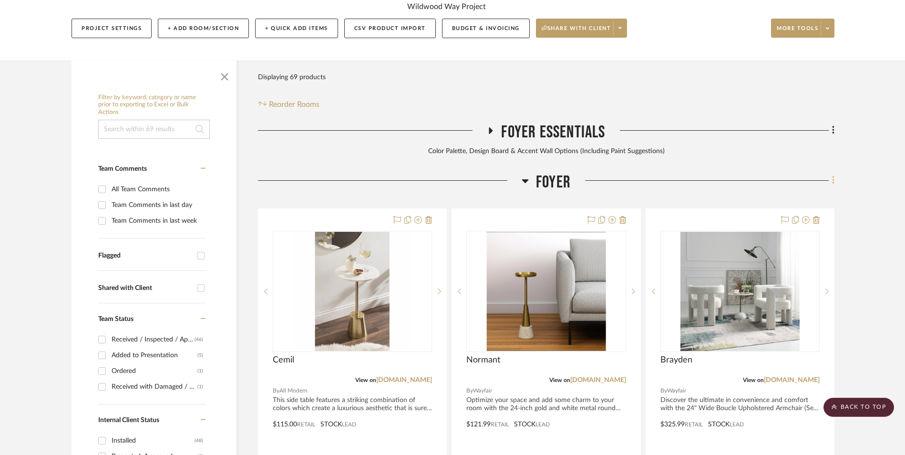
click at [834, 176] on icon at bounding box center [833, 180] width 2 height 8
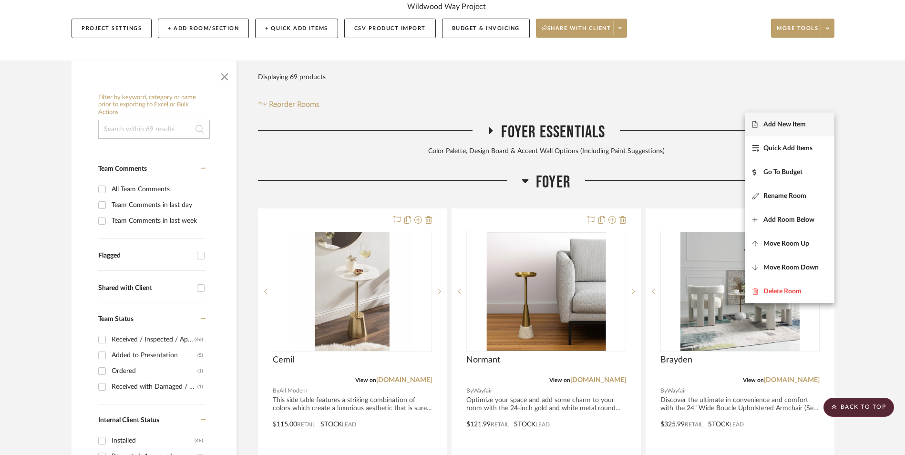
click at [819, 122] on span "Add New Item" at bounding box center [790, 124] width 74 height 8
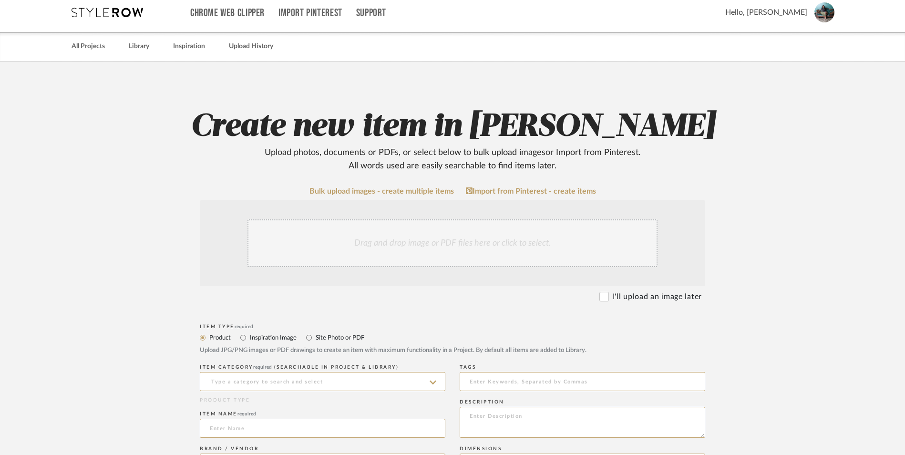
scroll to position [238, 0]
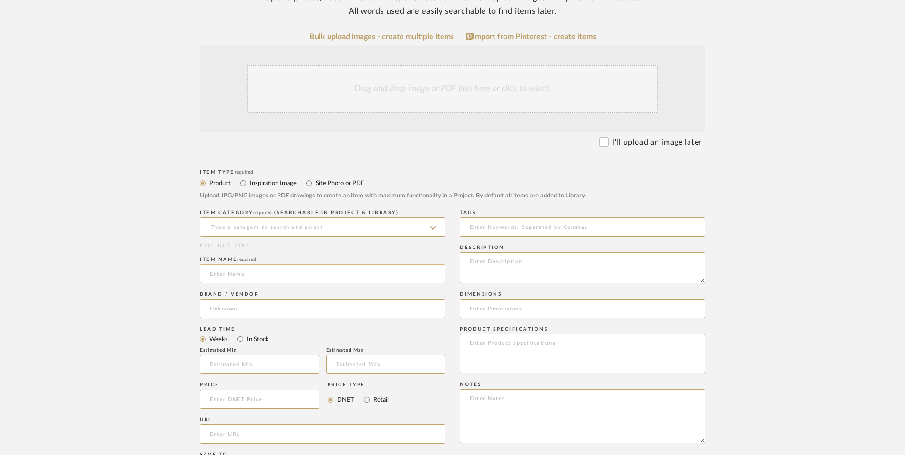
click at [255, 264] on input at bounding box center [323, 273] width 246 height 19
type input "U"
type input "Aurora"
click at [316, 299] on input at bounding box center [323, 308] width 246 height 19
click at [294, 255] on mat-option "Home Depot" at bounding box center [322, 256] width 245 height 24
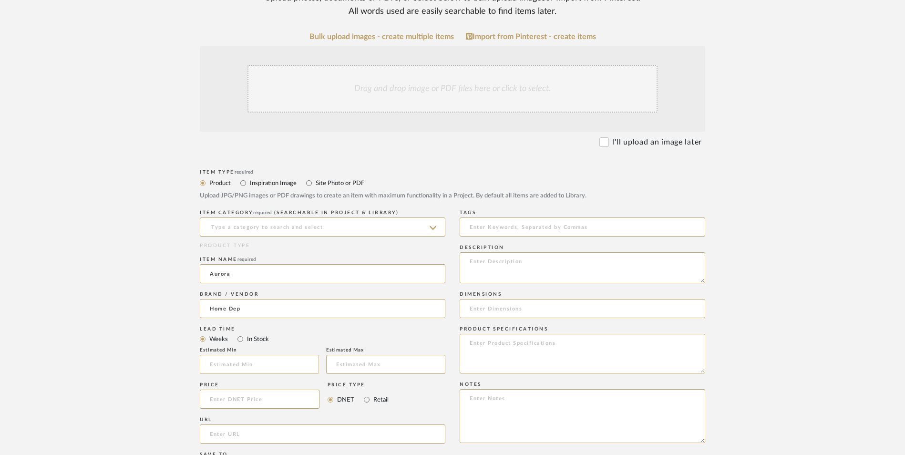
type input "Home Depot"
click at [241, 333] on input "In Stock" at bounding box center [240, 338] width 11 height 11
radio input "true"
drag, startPoint x: 365, startPoint y: 321, endPoint x: 300, endPoint y: 324, distance: 64.5
click at [366, 394] on input "Retail" at bounding box center [366, 399] width 11 height 11
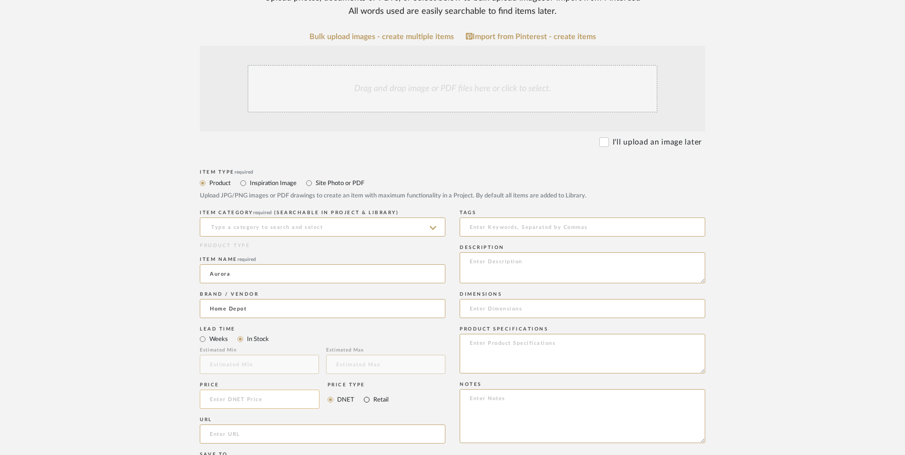
radio input "true"
click at [280, 390] on input at bounding box center [260, 399] width 120 height 19
type input "$191.25"
click at [136, 374] on upload-items "Create new item in [PERSON_NAME] Upload photos, documents or PDFs, or select be…" at bounding box center [452, 327] width 905 height 841
click at [247, 417] on div "URL" at bounding box center [323, 420] width 246 height 6
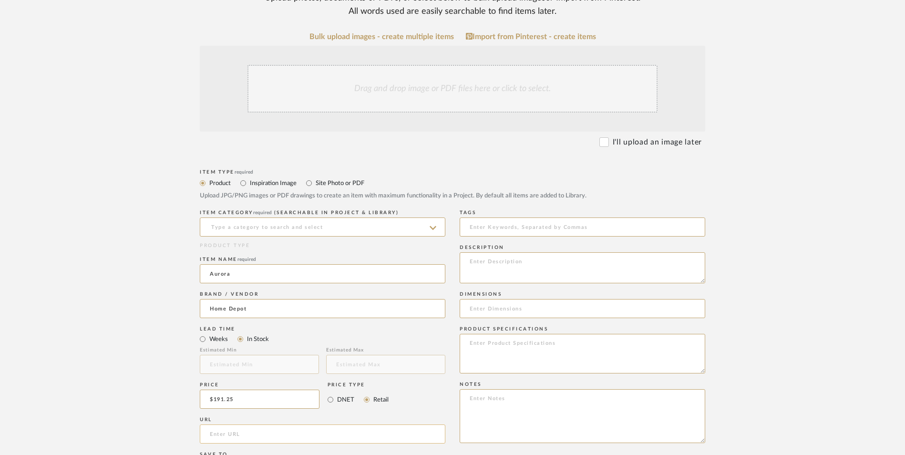
click at [248, 424] on input "url" at bounding box center [323, 433] width 246 height 19
paste input "[URL][DOMAIN_NAME]"
type input "[URL][DOMAIN_NAME]"
click at [128, 303] on upload-items "Create new item in [PERSON_NAME] Upload photos, documents or PDFs, or select be…" at bounding box center [452, 327] width 905 height 841
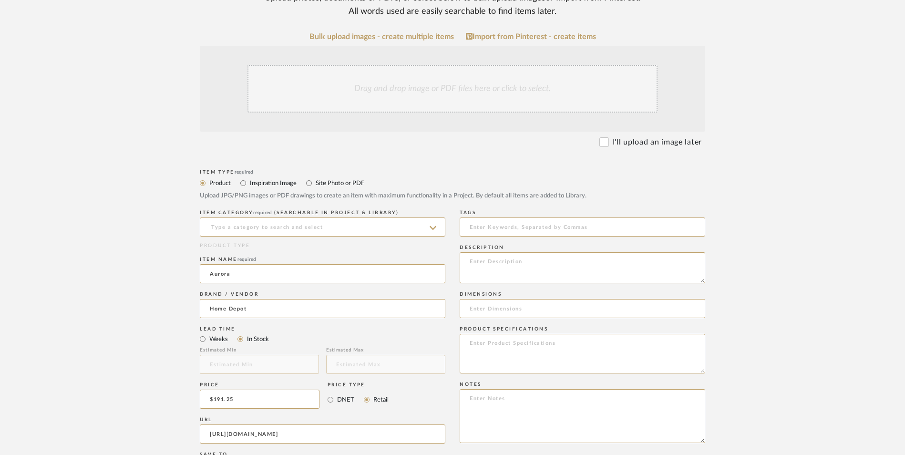
scroll to position [0, 0]
click at [544, 389] on textarea at bounding box center [583, 416] width 246 height 54
paste textarea "Option 1: ETA: SKU: Reviews - Stars Return | Refund Policy:"
click at [512, 389] on textarea "Option 1: ETA: SKU: Reviews - Stars Return | Refund Policy: 30 Days From Delive…" at bounding box center [583, 416] width 246 height 54
click at [487, 389] on textarea "Option 1: Console Tables ETA: SKU: Reviews - Stars Return | Refund Policy: 30 D…" at bounding box center [583, 416] width 246 height 54
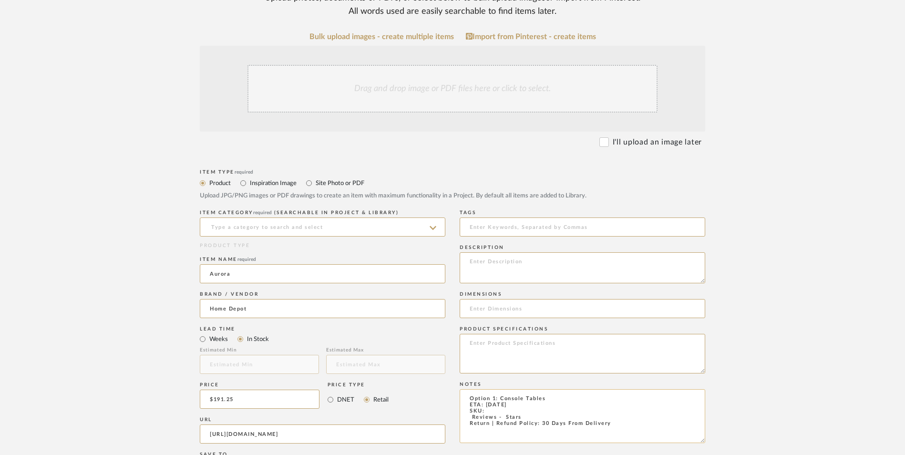
click at [489, 389] on textarea "Option 1: Console Tables ETA: [DATE] SKU: Reviews - Stars Return | Refund Polic…" at bounding box center [583, 416] width 246 height 54
paste textarea "318991148"
drag, startPoint x: 498, startPoint y: 341, endPoint x: 443, endPoint y: 337, distance: 55.9
click at [443, 337] on div "Item Type required Product Inspiration Image Site Photo or PDF Upload JPG/PNG i…" at bounding box center [453, 445] width 506 height 557
click at [489, 389] on textarea "Option 1: Console Tables ETA: [DATE] SKU: 318991148 Reviews - Stars Return | Re…" at bounding box center [583, 416] width 246 height 54
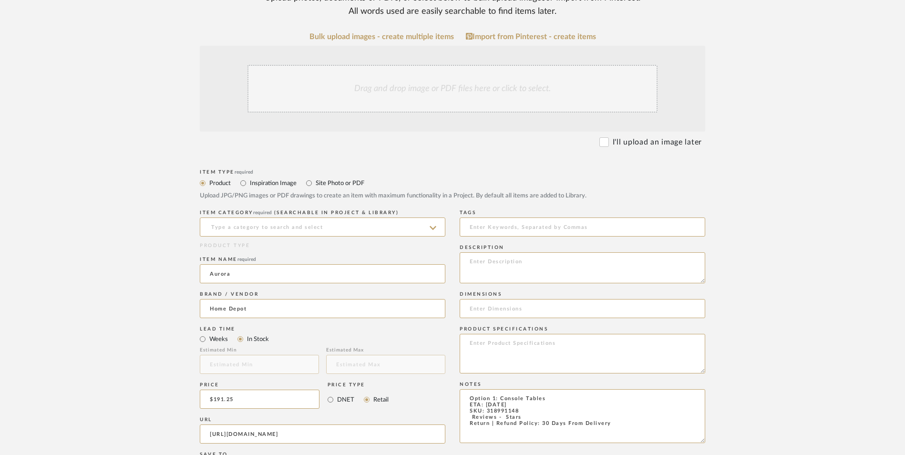
drag, startPoint x: 527, startPoint y: 338, endPoint x: 444, endPoint y: 341, distance: 83.0
click at [444, 341] on div "Item Type required Product Inspiration Image Site Photo or PDF Upload JPG/PNG i…" at bounding box center [453, 445] width 506 height 557
click at [582, 389] on textarea "Option 1: Console Tables ETA: [DATE] SKU: 318991148 Return | Refund Policy: 30 …" at bounding box center [583, 416] width 246 height 54
type textarea "Option 1: Console Tables (Set of 2) ETA: [DATE] SKU: 318991148 Return | Refund …"
click at [425, 65] on div "Drag and drop image or PDF files here or click to select." at bounding box center [453, 89] width 410 height 48
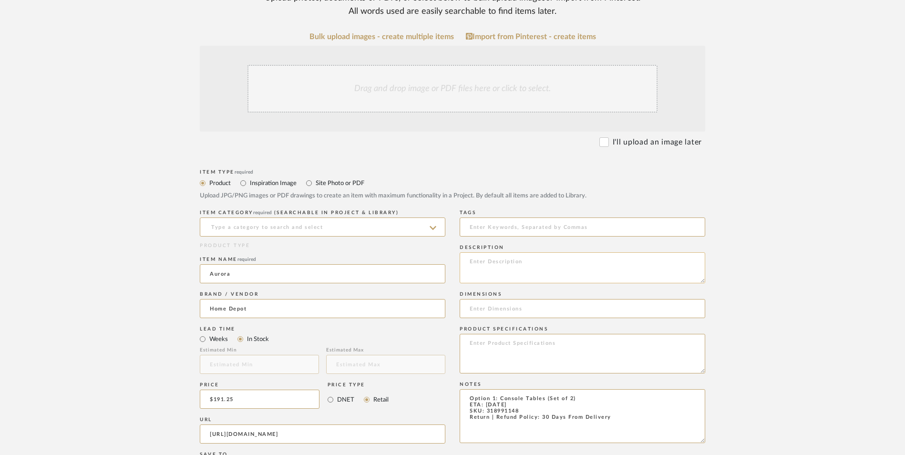
click at [549, 252] on textarea at bounding box center [583, 267] width 246 height 31
paste textarea "As the regular party host, your home needs to be ready to extend its glamour wh…"
type textarea "As the regular party host, your home needs to be ready to extend its glamour wh…"
click at [266, 217] on input at bounding box center [323, 226] width 246 height 19
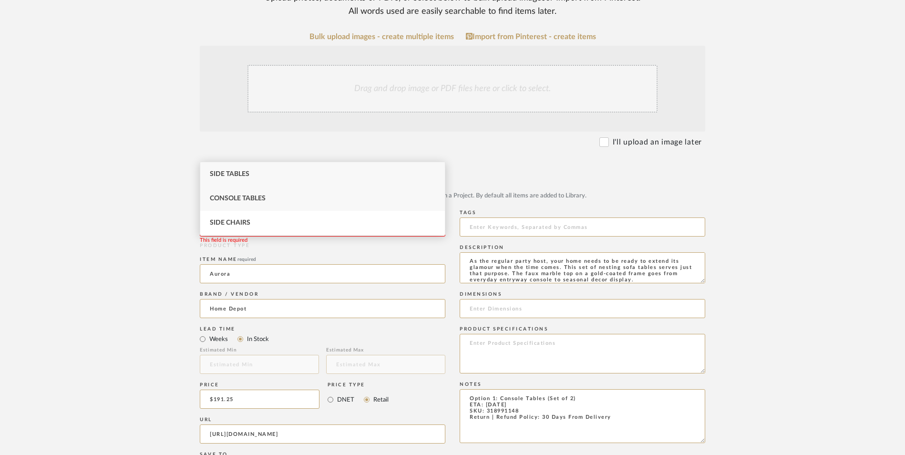
click at [271, 203] on div "Console Tables" at bounding box center [322, 198] width 245 height 24
type input "Console Tables"
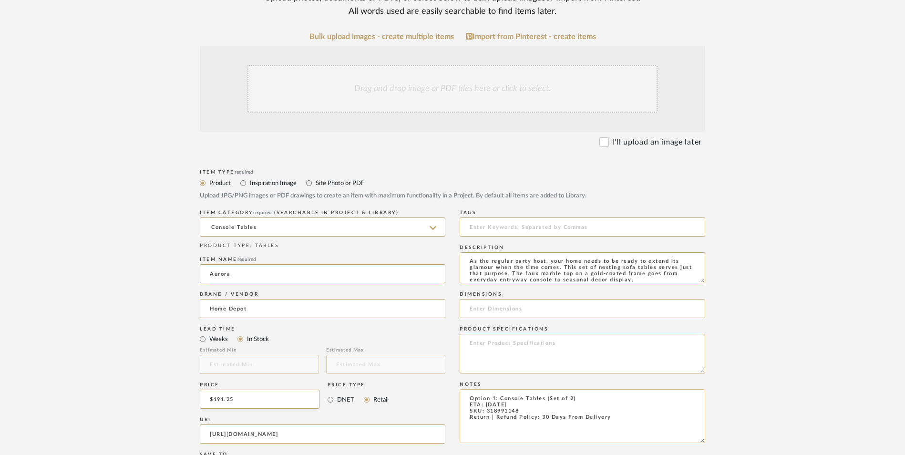
drag, startPoint x: 610, startPoint y: 340, endPoint x: 586, endPoint y: 341, distance: 23.9
click at [586, 389] on textarea "Option 1: Console Tables (Set of 2) ETA: [DATE] SKU: 318991148 Return | Refund …" at bounding box center [583, 416] width 246 height 54
type textarea "Option 1: Console Tables (Set of 2) ETA: [DATE] SKU: 318991148 Return | Refund …"
click at [507, 299] on input at bounding box center [583, 308] width 246 height 19
click at [467, 299] on input "15.75" D" at bounding box center [583, 308] width 246 height 19
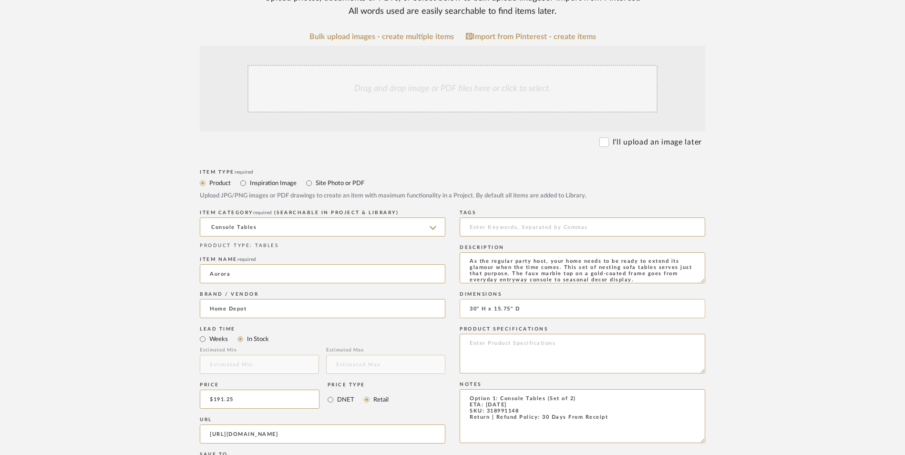
click at [580, 299] on input "30" H x 15.75" D" at bounding box center [583, 308] width 246 height 19
click at [541, 299] on input "30" H x 15.75" D x" at bounding box center [583, 308] width 246 height 19
type input "30" H x 15.75" D x 94.5" W"
click at [507, 334] on textarea at bounding box center [583, 354] width 246 height 40
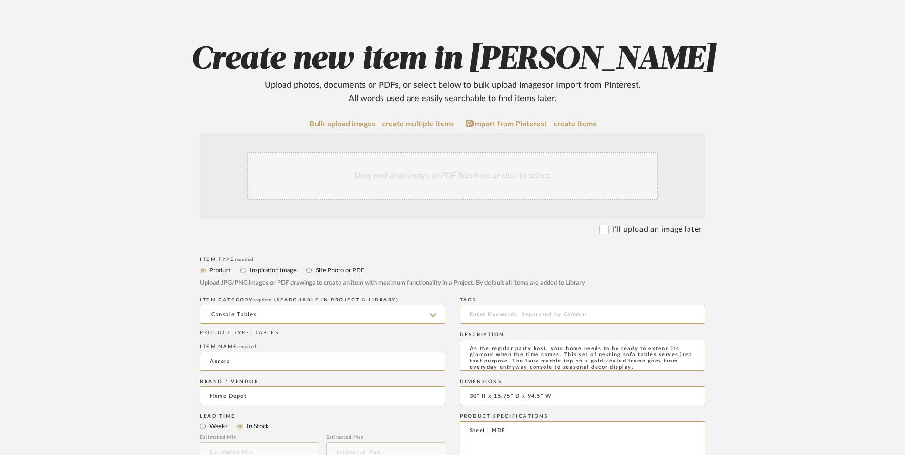
scroll to position [143, 0]
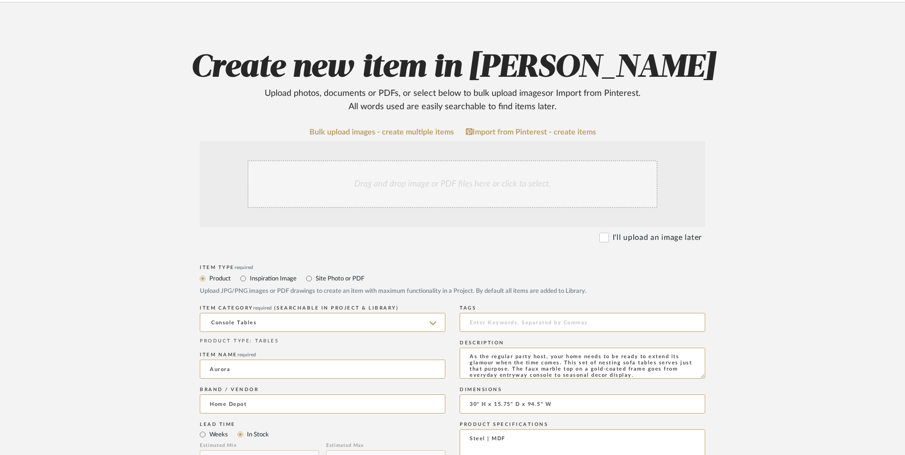
type textarea "Steel | MDF"
click at [252, 360] on input "Aurora" at bounding box center [323, 369] width 246 height 19
type input "Auror"
click at [364, 160] on div "Drag and drop image or PDF files here or click to select." at bounding box center [453, 184] width 410 height 48
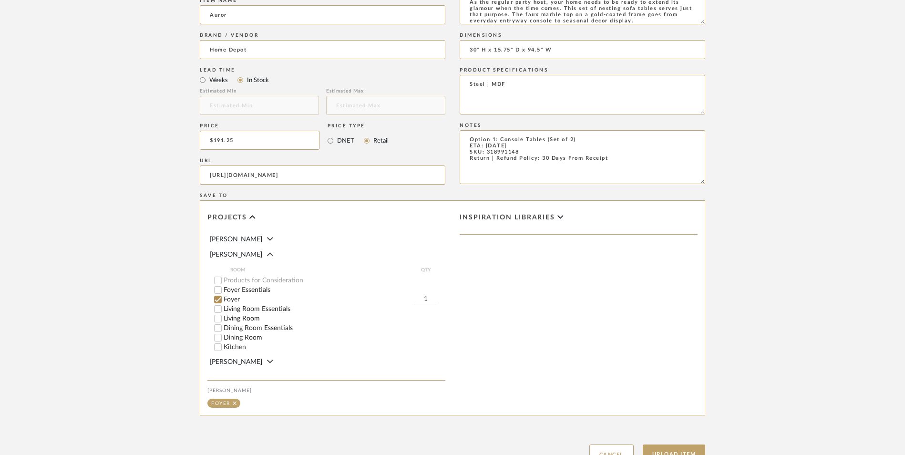
scroll to position [600, 0]
drag, startPoint x: 665, startPoint y: 375, endPoint x: 257, endPoint y: 111, distance: 486.1
click at [665, 444] on button "Upload Item" at bounding box center [674, 454] width 63 height 20
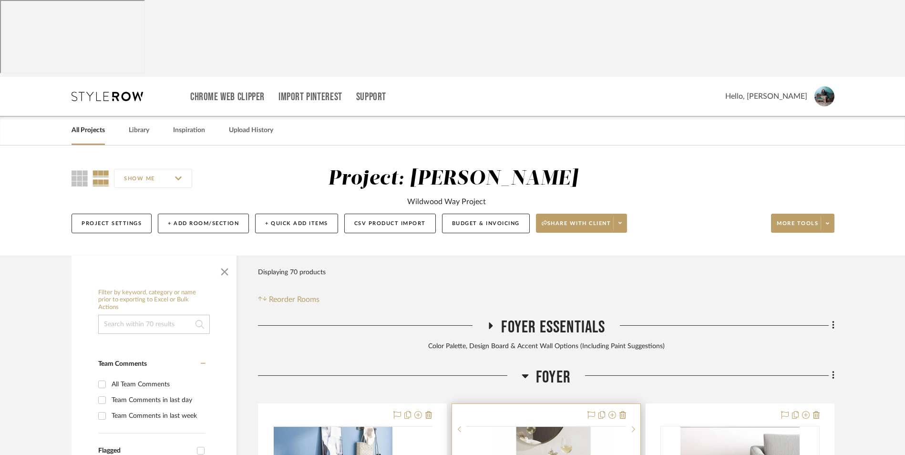
scroll to position [290, 0]
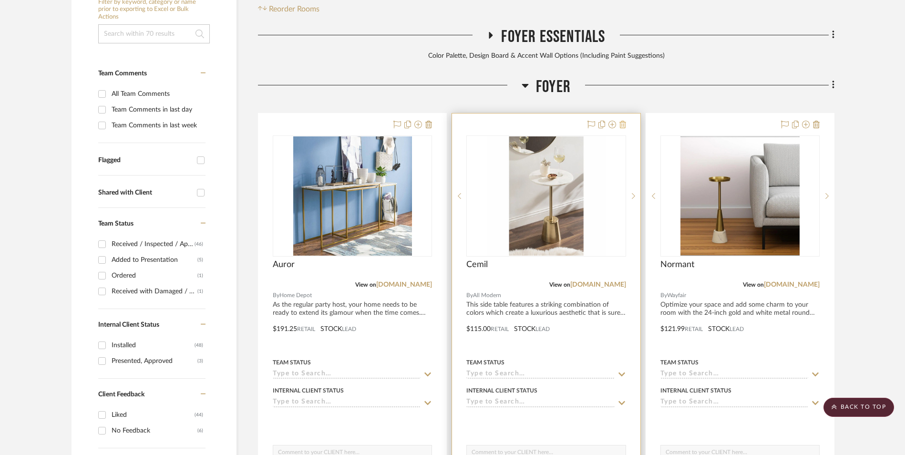
click at [624, 121] on icon at bounding box center [623, 125] width 7 height 8
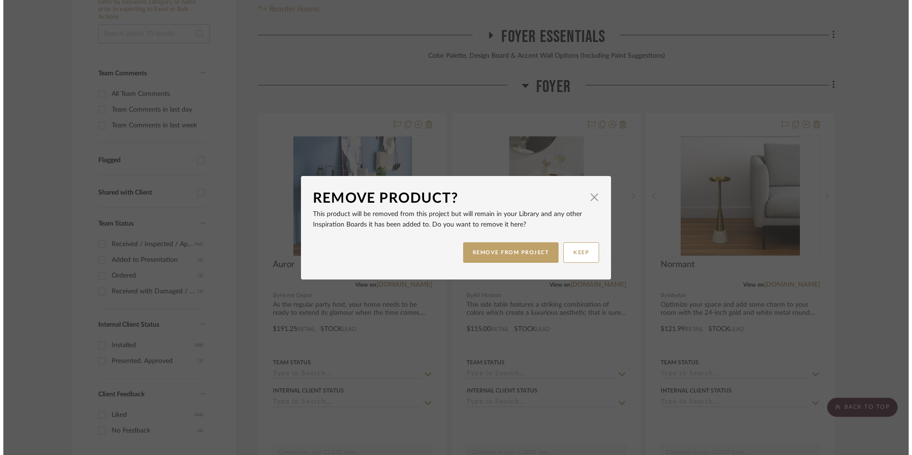
scroll to position [0, 0]
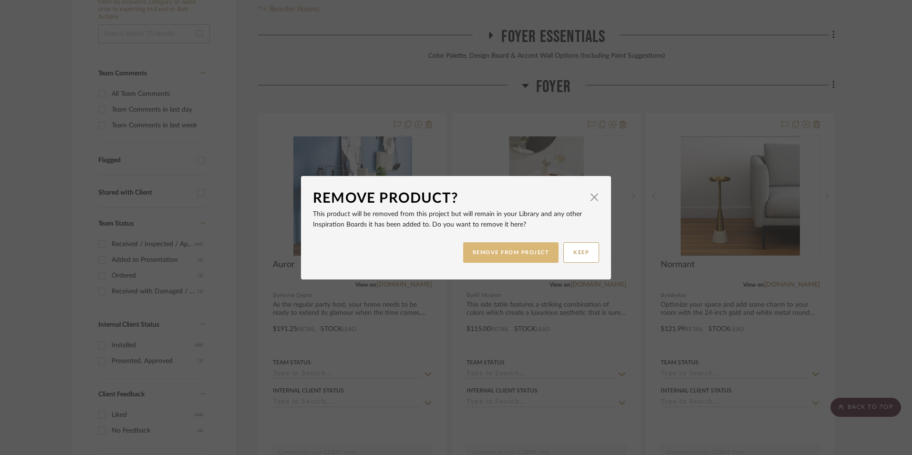
click at [509, 255] on button "REMOVE FROM PROJECT" at bounding box center [511, 252] width 96 height 21
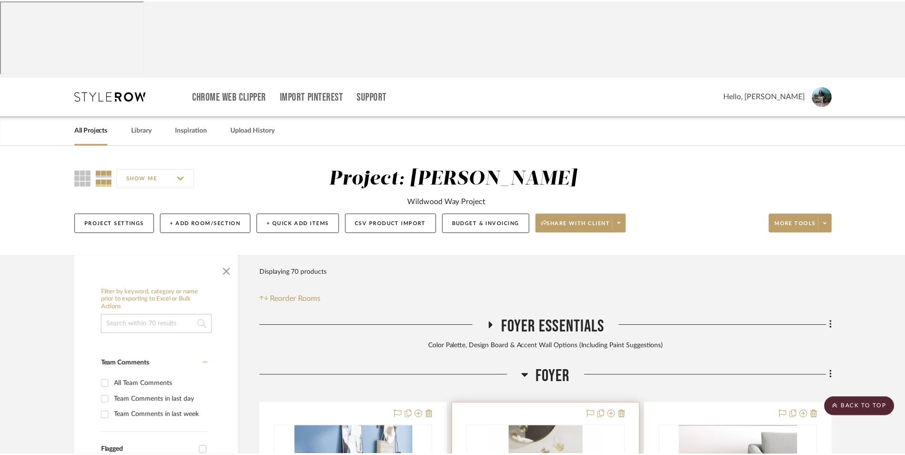
scroll to position [290, 0]
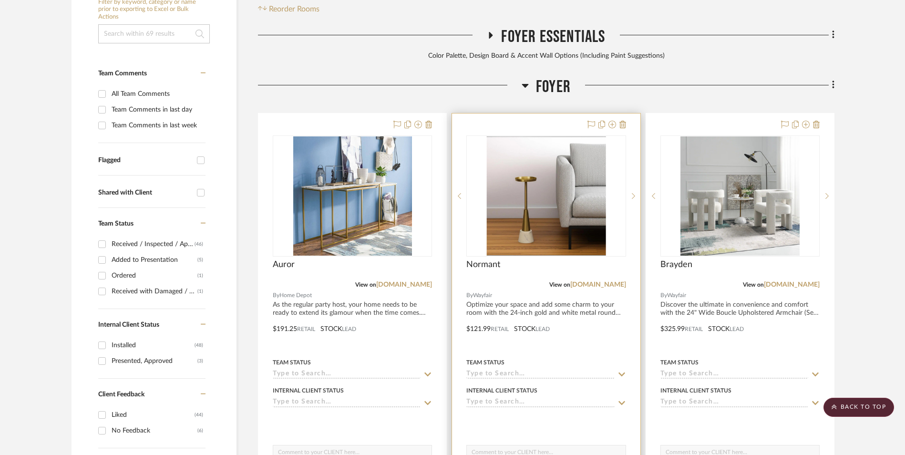
click at [547, 160] on img "0" at bounding box center [545, 195] width 119 height 119
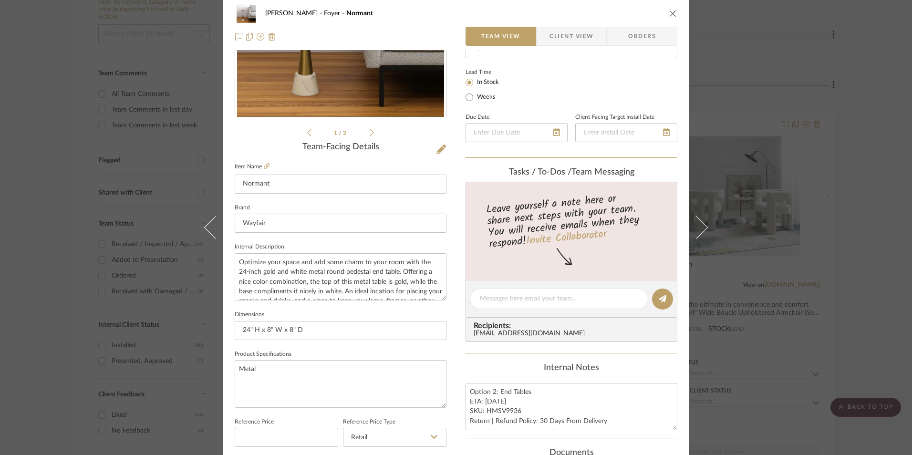
scroll to position [334, 0]
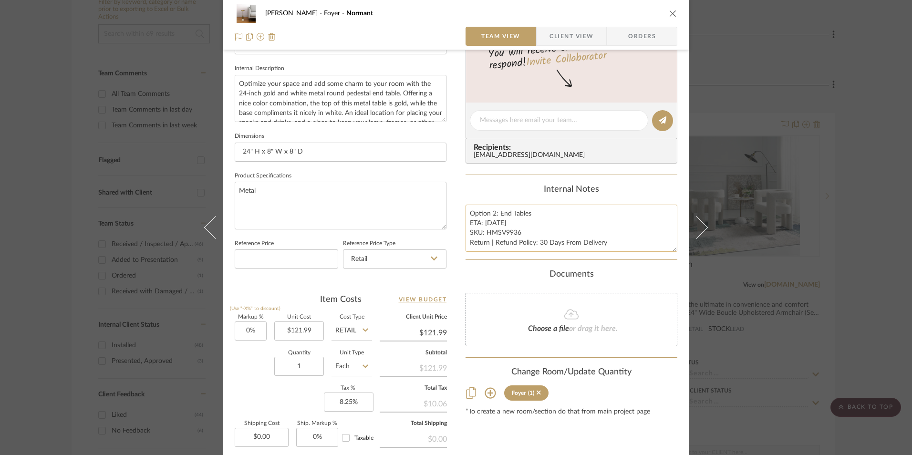
click at [495, 212] on textarea "Option 2: End Tables ETA: [DATE] SKU: HMSV9936 Return | Refund Policy: 30 Days …" at bounding box center [572, 228] width 212 height 47
drag, startPoint x: 497, startPoint y: 212, endPoint x: 414, endPoint y: 201, distance: 83.8
click at [401, 204] on div "[PERSON_NAME] Foyer [PERSON_NAME] Team View Client View Orders 1 / 2 Team-Facin…" at bounding box center [456, 113] width 466 height 881
type textarea "End Tables ETA: [DATE] SKU: HMSV9936 Return | Refund Policy: 30 Days From Deliv…"
click at [501, 194] on div "Internal Notes" at bounding box center [572, 190] width 212 height 10
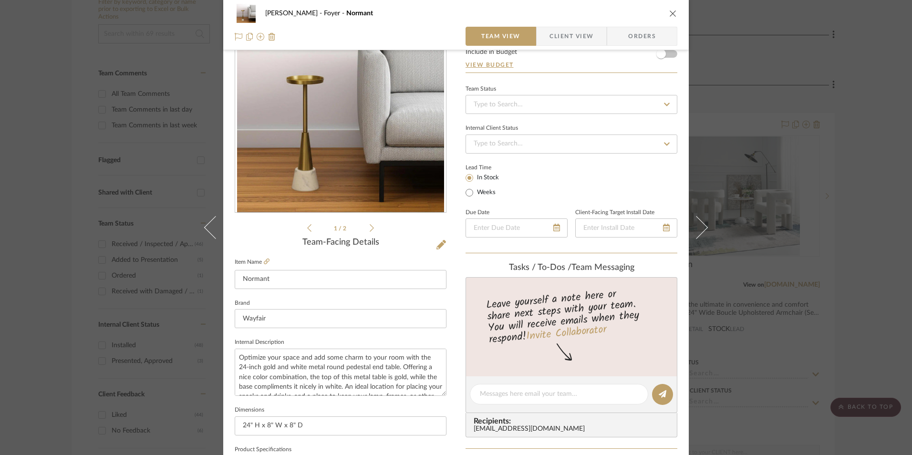
scroll to position [48, 0]
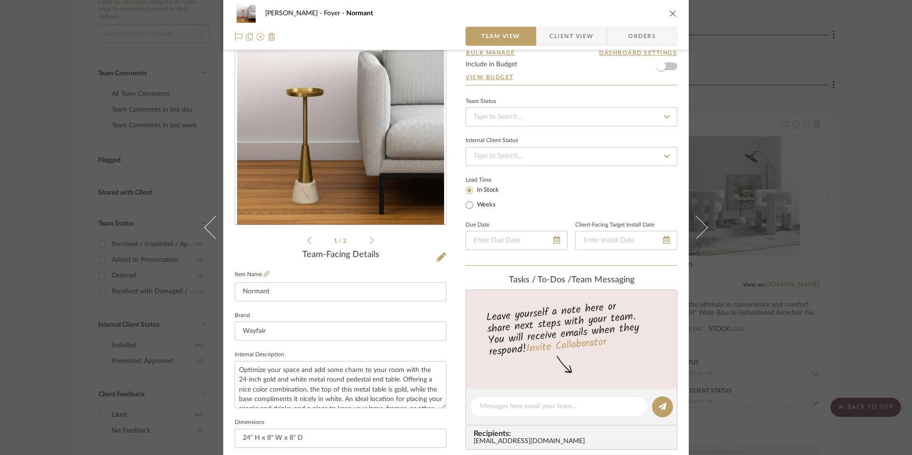
click at [669, 12] on icon "close" at bounding box center [673, 14] width 8 height 8
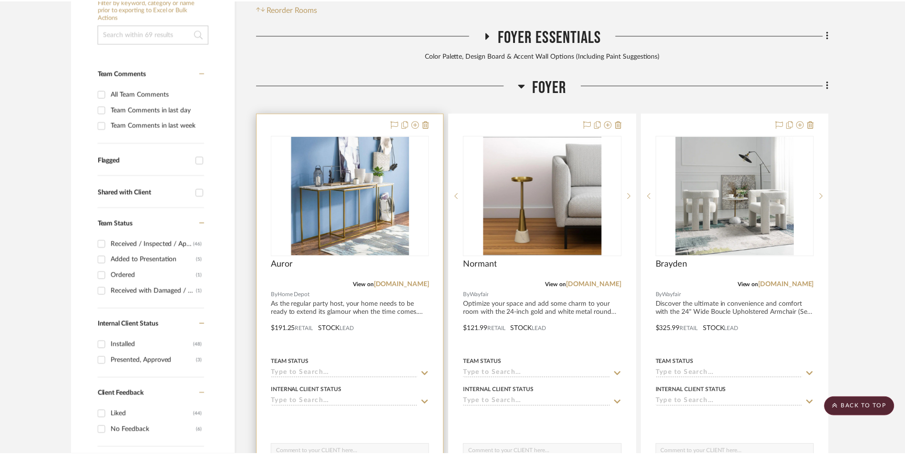
scroll to position [290, 0]
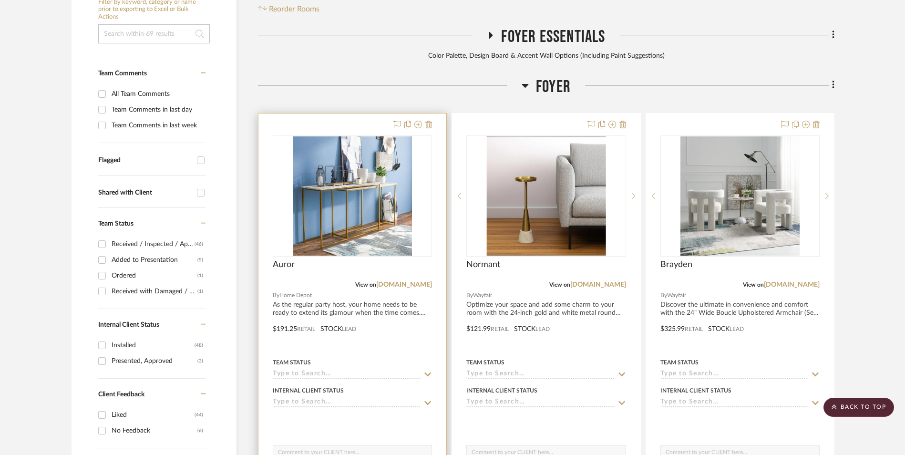
click at [346, 136] on img "0" at bounding box center [352, 195] width 119 height 119
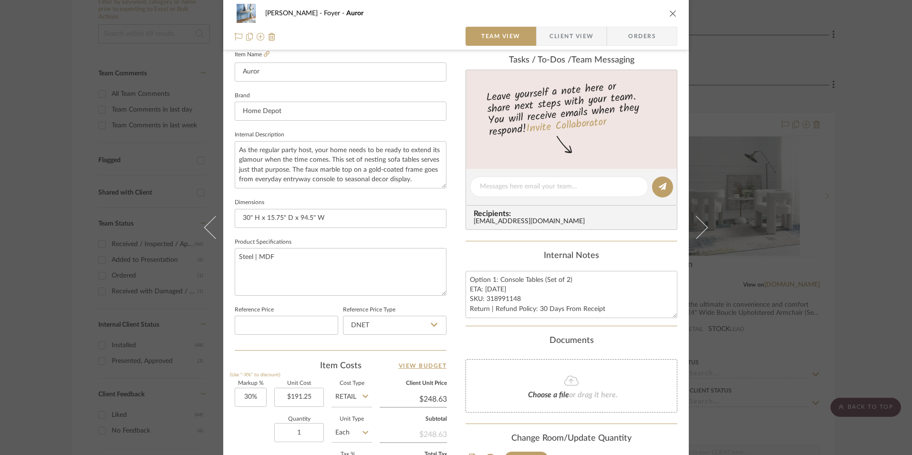
scroll to position [286, 0]
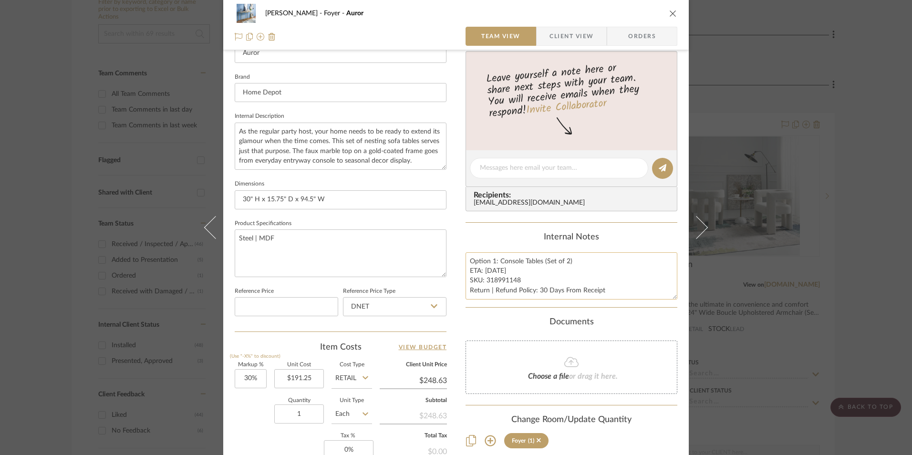
click at [497, 279] on textarea "Option 1: Console Tables (Set of 2) ETA: [DATE] SKU: 318991148 Return | Refund …" at bounding box center [572, 275] width 212 height 47
drag, startPoint x: 496, startPoint y: 261, endPoint x: 436, endPoint y: 256, distance: 59.8
click at [433, 258] on div "[PERSON_NAME] Foyer Auror Team View Client View Orders Team-Facing Details Item…" at bounding box center [456, 161] width 466 height 881
type textarea "Console Tables (Set of 2) ETA: [DATE] SKU: 318991148 Return | Refund Policy: 30…"
click at [510, 233] on div "Internal Notes" at bounding box center [572, 237] width 212 height 10
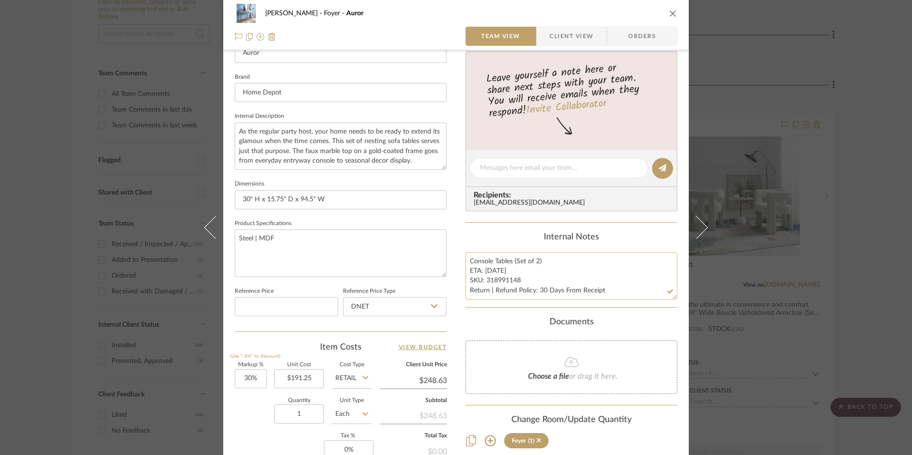
drag, startPoint x: 519, startPoint y: 280, endPoint x: 483, endPoint y: 279, distance: 36.3
click at [483, 279] on textarea "Console Tables (Set of 2) ETA: [DATE] SKU: 318991148 Return | Refund Policy: 30…" at bounding box center [572, 275] width 212 height 47
click at [402, 308] on input "DNET" at bounding box center [395, 306] width 104 height 19
click at [385, 354] on div "Retail" at bounding box center [399, 355] width 118 height 24
type input "Retail"
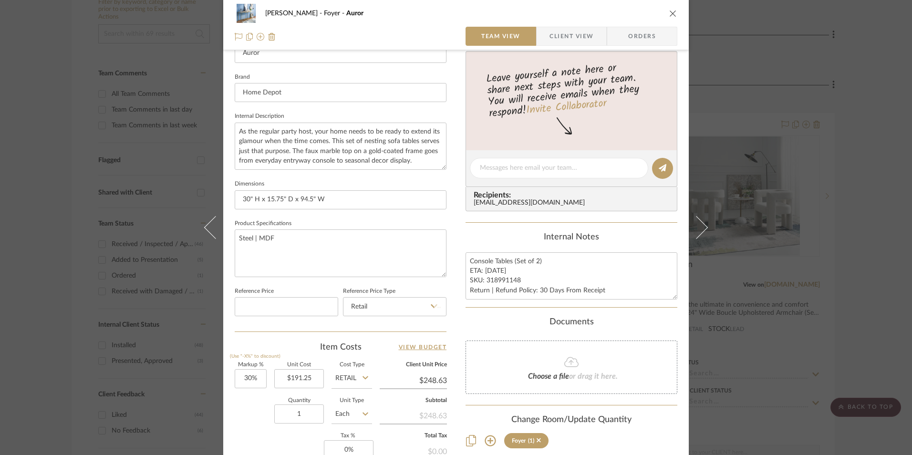
scroll to position [433, 0]
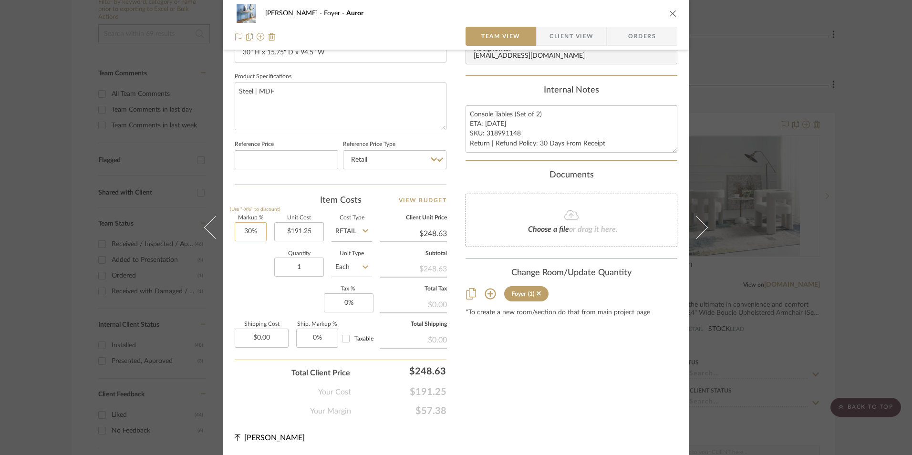
type input "30"
click at [250, 232] on input "30" at bounding box center [251, 231] width 32 height 19
click at [249, 277] on div "Quantity 1 Unit Type Each" at bounding box center [303, 268] width 137 height 34
type input "0%"
type input "$191.25"
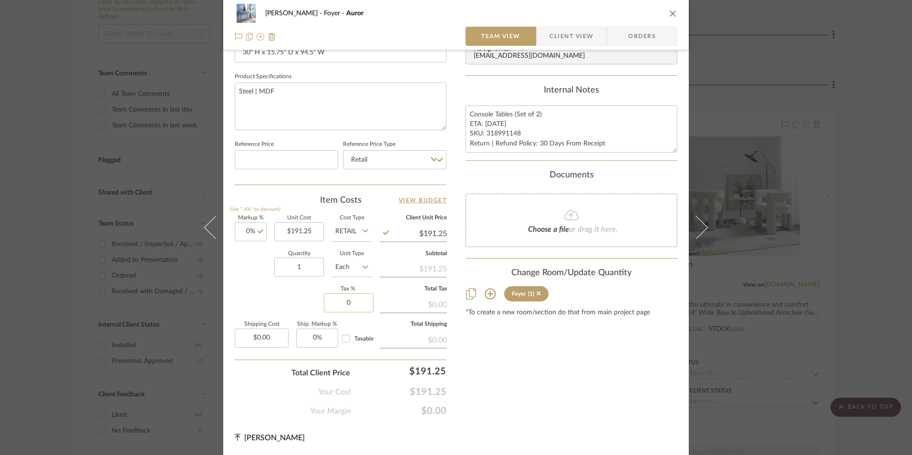
click at [349, 300] on input "0" at bounding box center [349, 302] width 50 height 19
type input "8.25%"
click at [594, 378] on div "Content here copies to Client View - confirm visibility there. Show in Client D…" at bounding box center [572, 24] width 212 height 785
click at [633, 33] on span "Orders" at bounding box center [642, 36] width 49 height 19
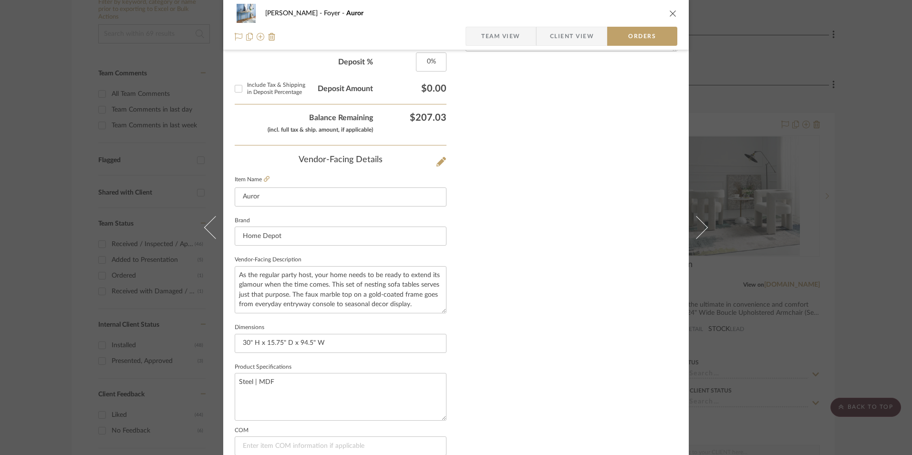
scroll to position [559, 0]
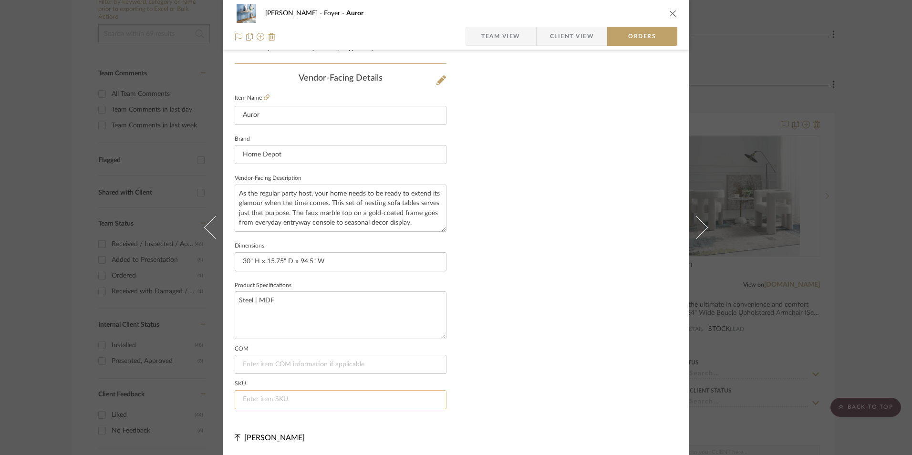
click at [294, 398] on input at bounding box center [341, 399] width 212 height 19
paste input "318991148"
type input "318991148"
click at [665, 10] on div "[PERSON_NAME] Foyer Auror" at bounding box center [456, 13] width 443 height 19
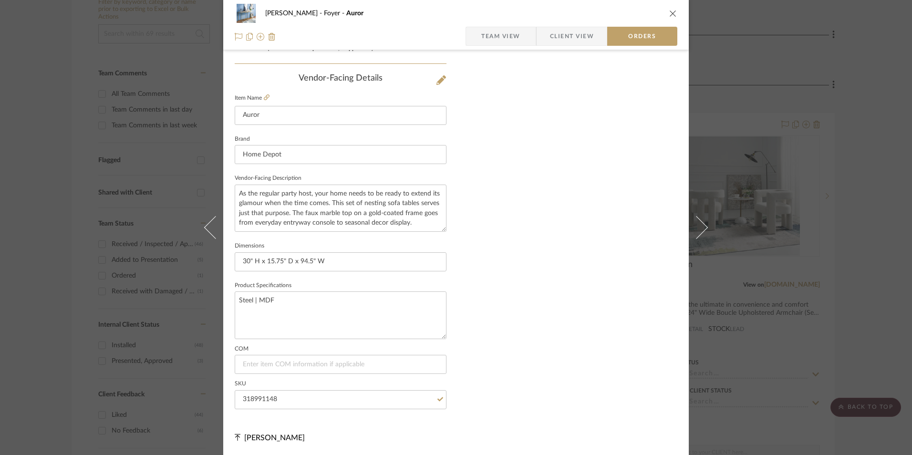
click at [666, 12] on div "[PERSON_NAME] Foyer Auror" at bounding box center [456, 13] width 443 height 19
click at [671, 13] on icon "close" at bounding box center [673, 14] width 8 height 8
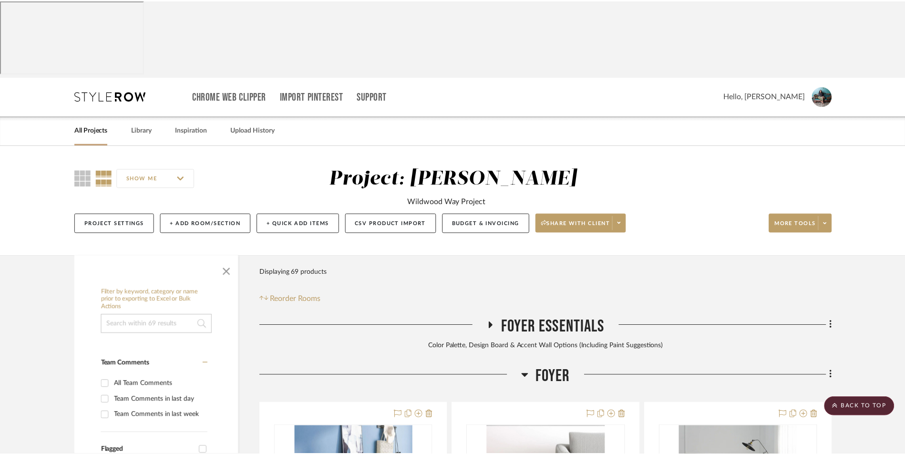
scroll to position [290, 0]
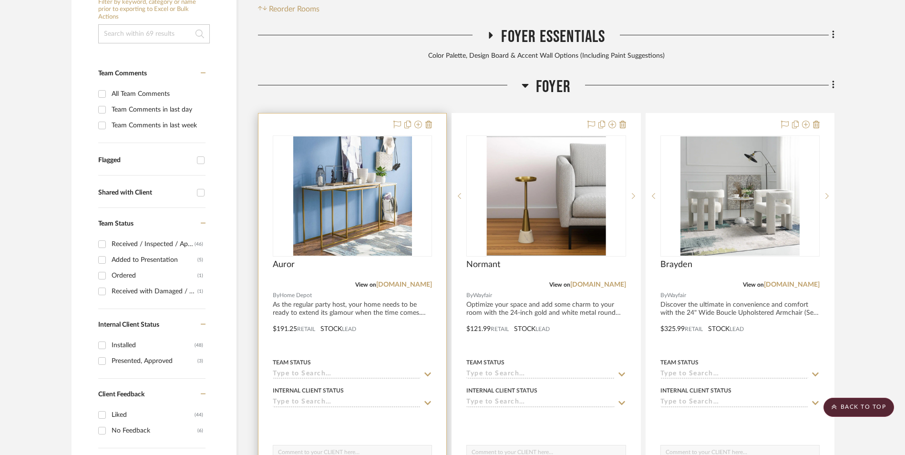
click at [339, 136] on img "0" at bounding box center [352, 195] width 119 height 119
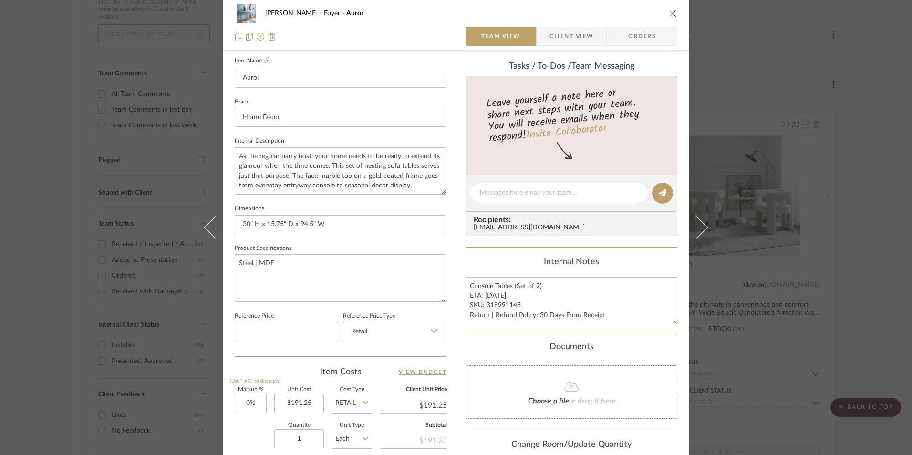
scroll to position [382, 0]
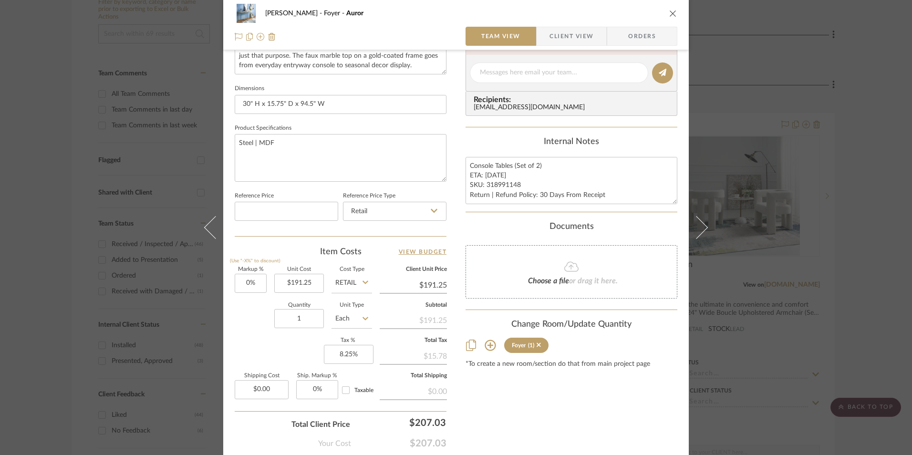
click at [895, 210] on div "[PERSON_NAME] Foyer Auror Team View Client View Orders Team-Facing Details Item…" at bounding box center [456, 227] width 912 height 455
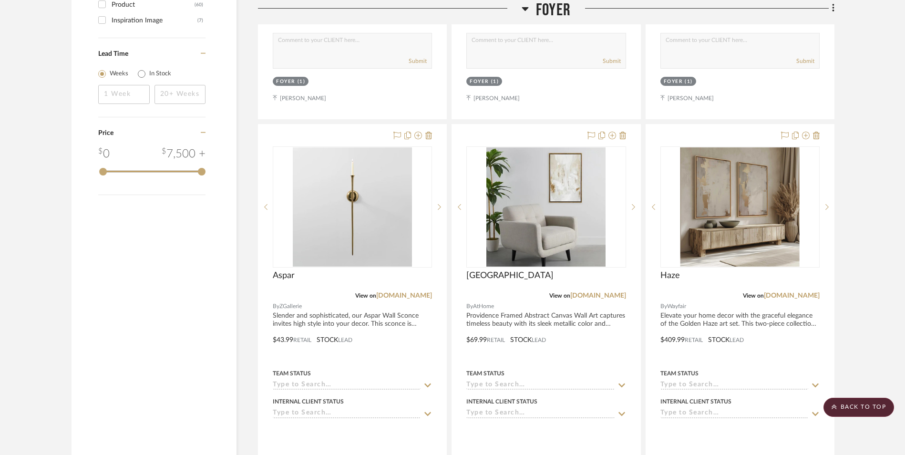
scroll to position [1531, 0]
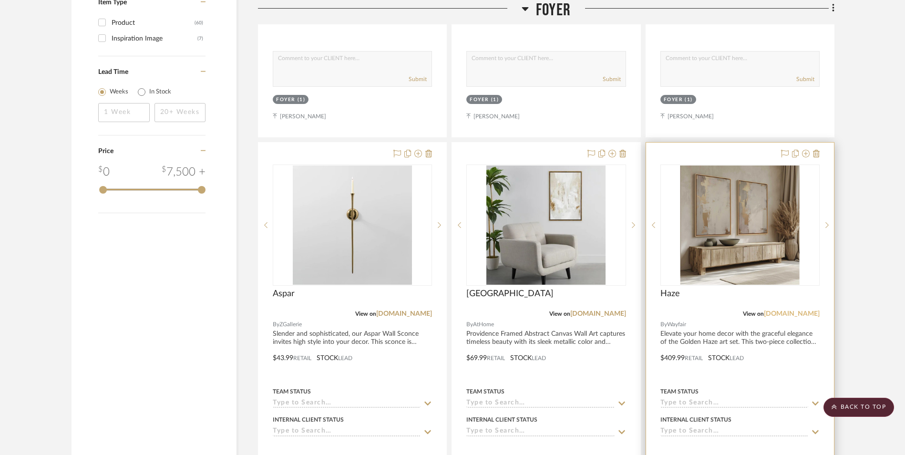
click at [793, 311] on link "[DOMAIN_NAME]" at bounding box center [792, 314] width 56 height 7
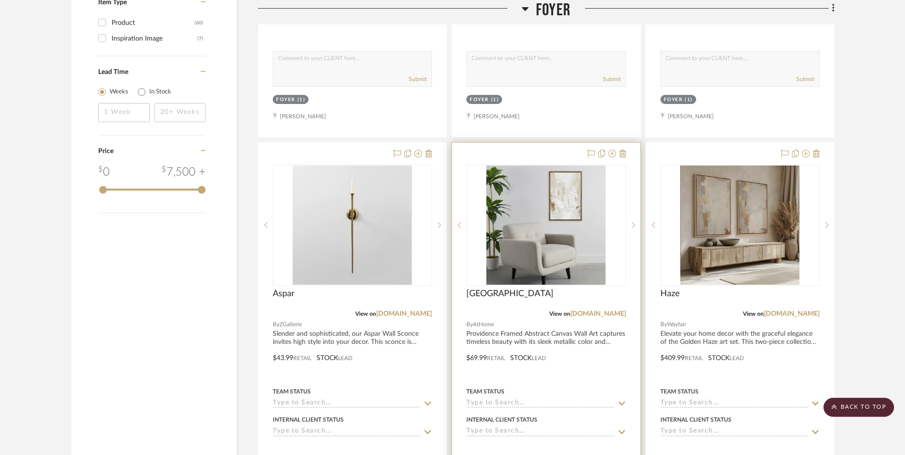
drag, startPoint x: 413, startPoint y: 238, endPoint x: 458, endPoint y: 258, distance: 49.2
click at [413, 311] on link "[DOMAIN_NAME]" at bounding box center [404, 314] width 56 height 7
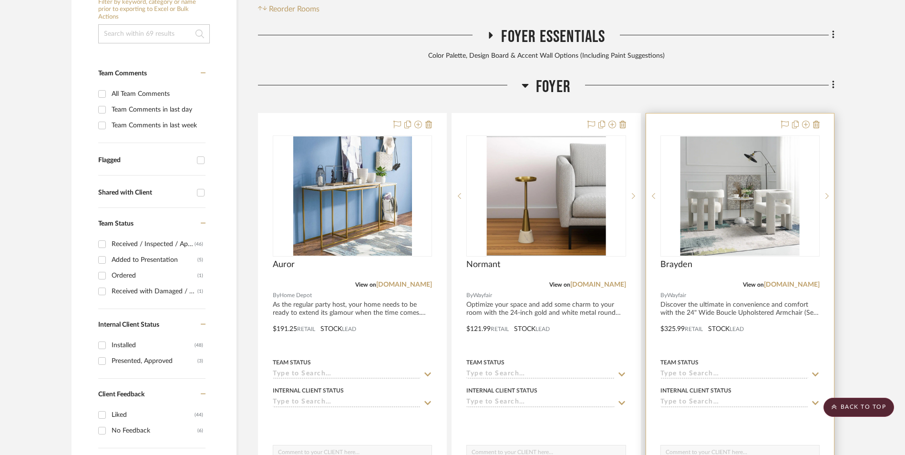
scroll to position [161, 0]
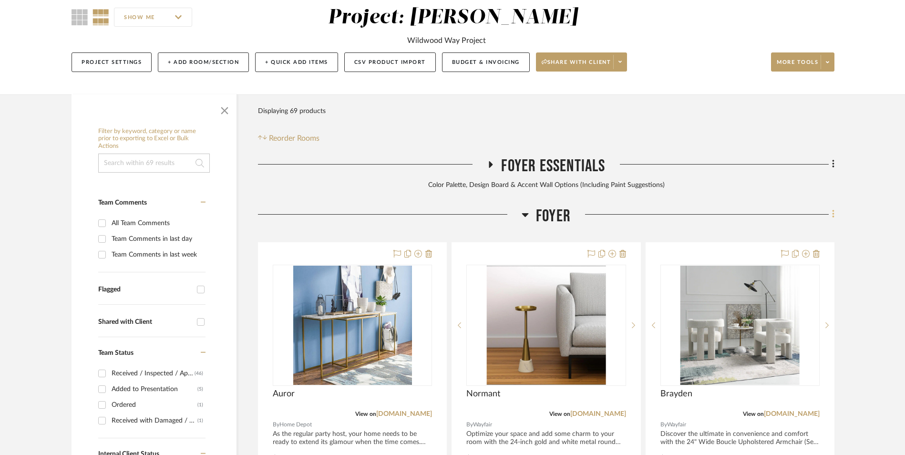
click at [831, 207] on fa-icon at bounding box center [832, 215] width 6 height 16
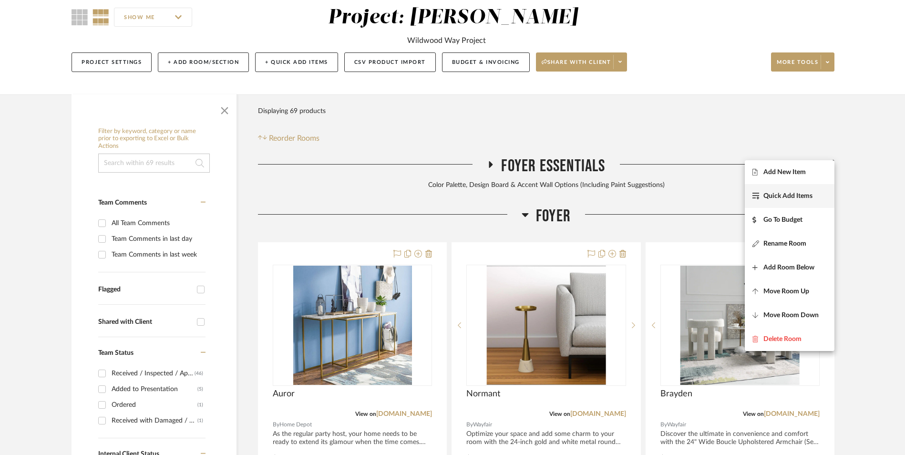
scroll to position [147, 0]
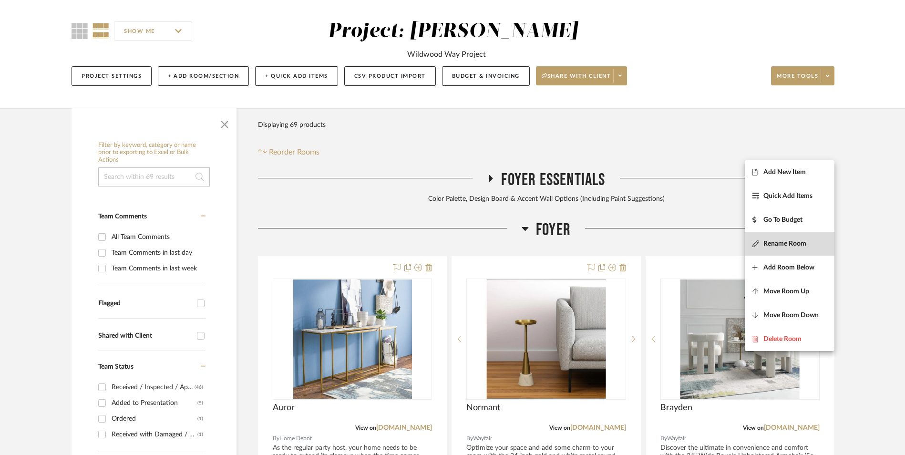
click at [789, 243] on span "Rename Room" at bounding box center [785, 243] width 43 height 8
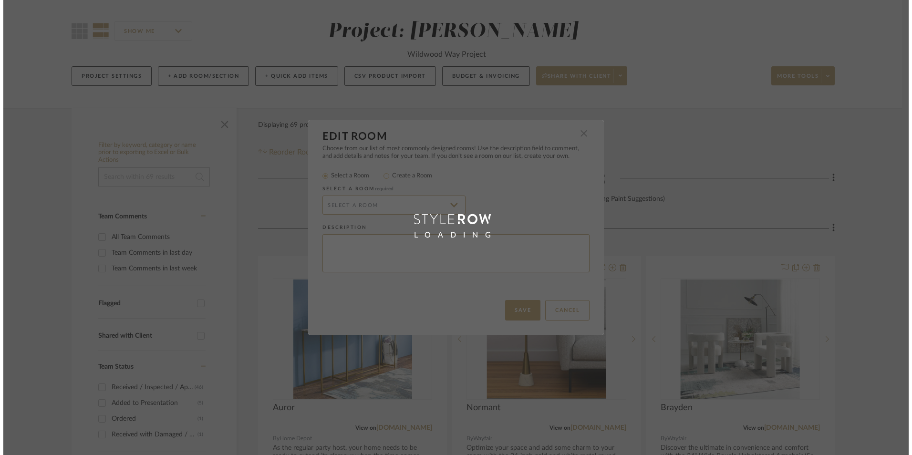
scroll to position [0, 0]
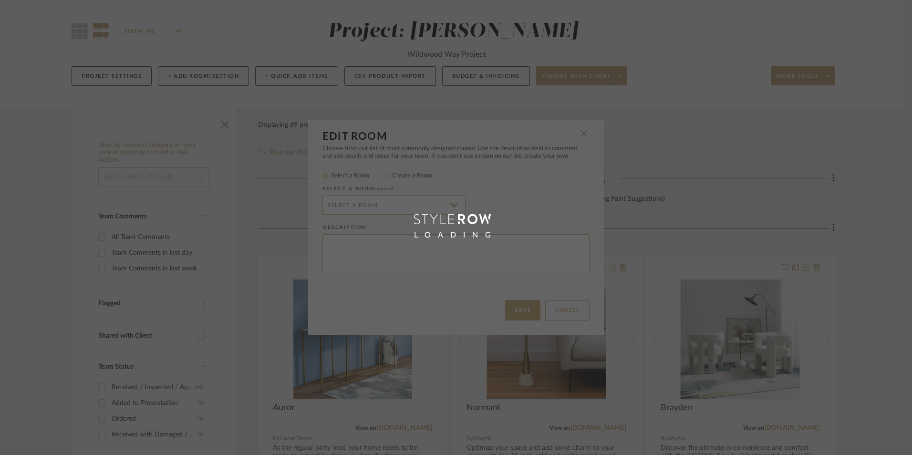
radio input "false"
radio input "true"
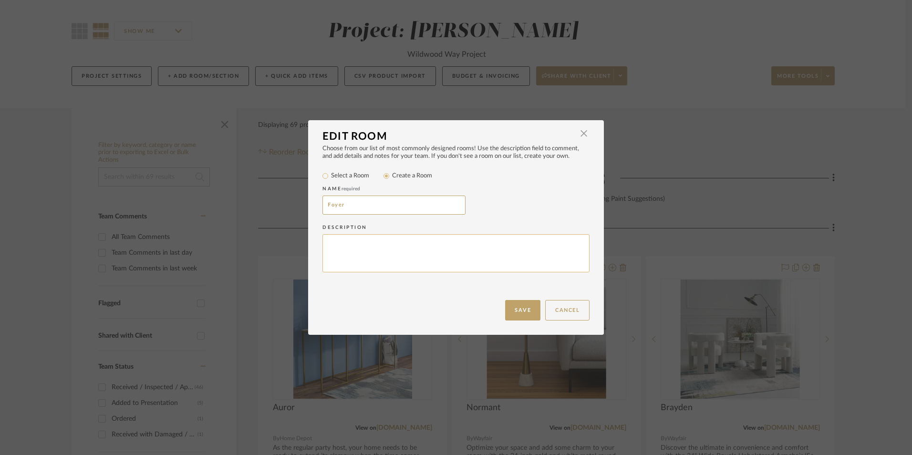
click at [404, 244] on textarea at bounding box center [455, 253] width 267 height 39
drag, startPoint x: 400, startPoint y: 244, endPoint x: 305, endPoint y: 235, distance: 95.8
click at [302, 236] on div "Edit Room × Choose from our list of most commonly designed rooms! Use the descr…" at bounding box center [456, 227] width 912 height 455
type textarea "Chromed or Golden?"
click at [520, 312] on button "Save" at bounding box center [522, 310] width 35 height 21
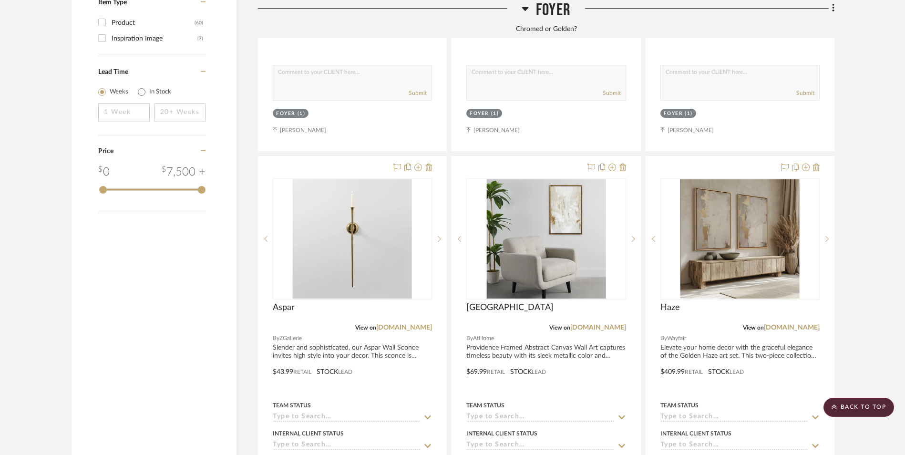
scroll to position [1578, 0]
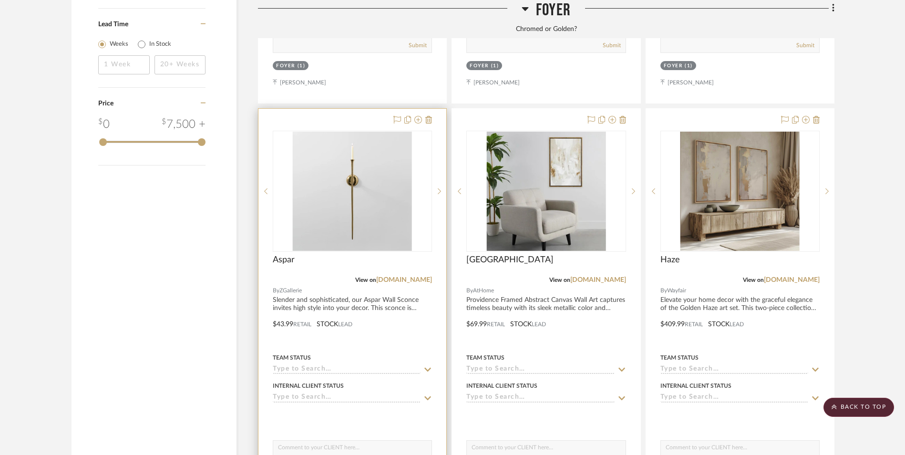
click at [363, 138] on img "0" at bounding box center [352, 191] width 119 height 119
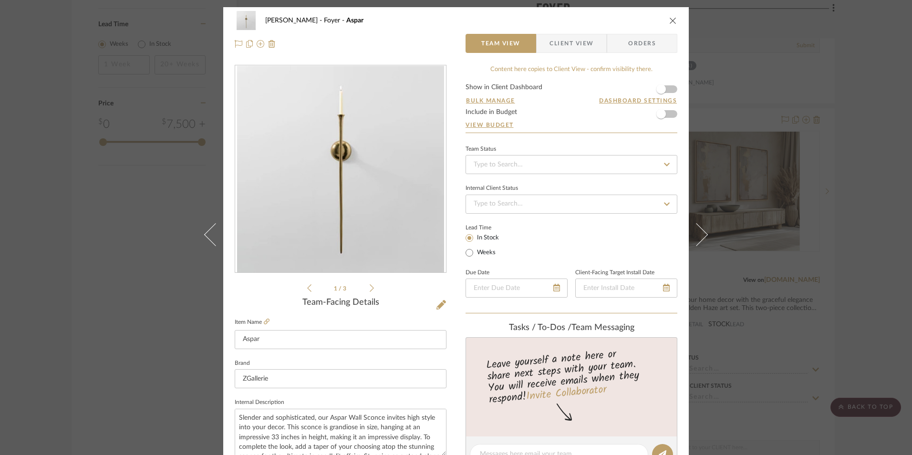
click at [671, 19] on icon "close" at bounding box center [673, 21] width 8 height 8
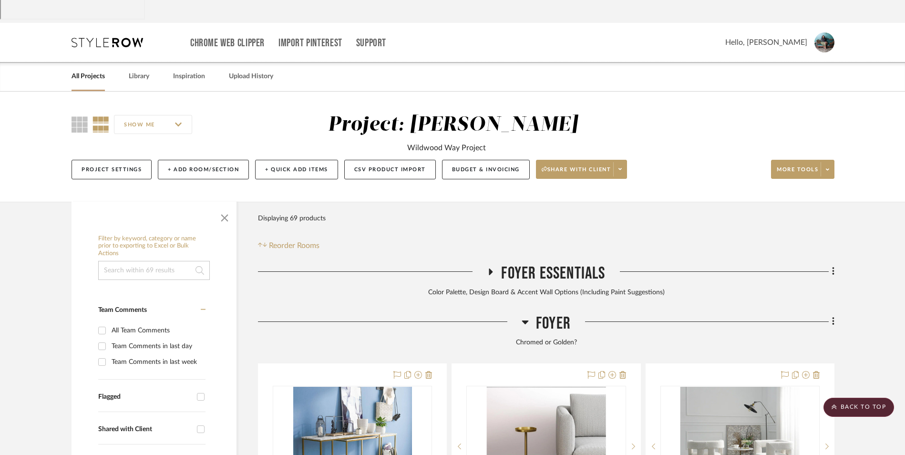
scroll to position [52, 0]
